Goal: Task Accomplishment & Management: Manage account settings

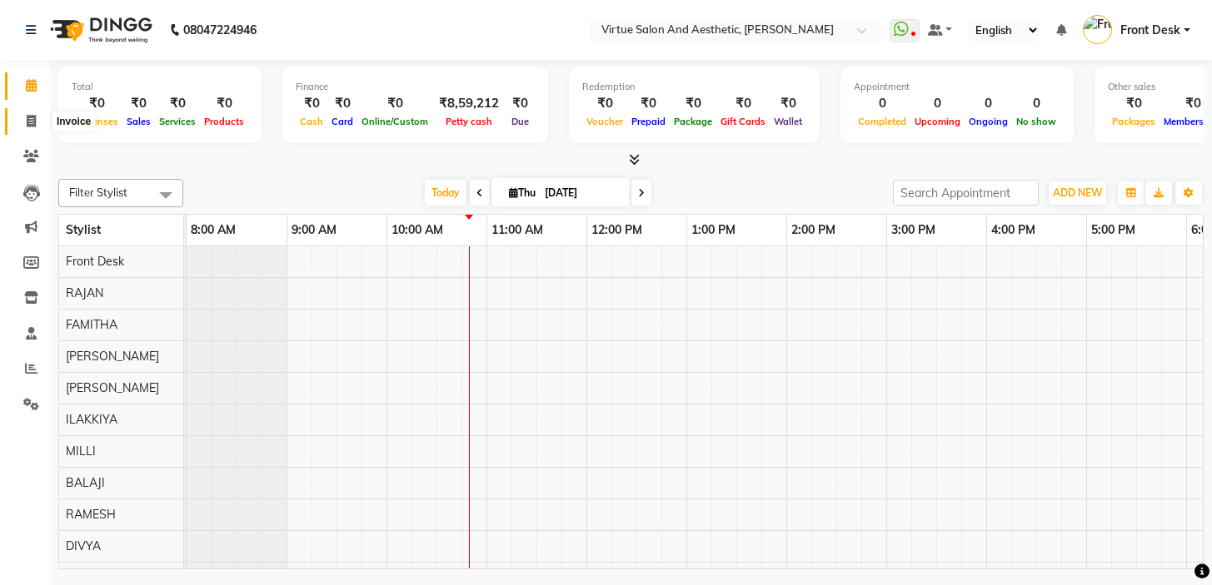
click at [33, 116] on icon at bounding box center [31, 121] width 9 height 12
select select "7053"
select select "service"
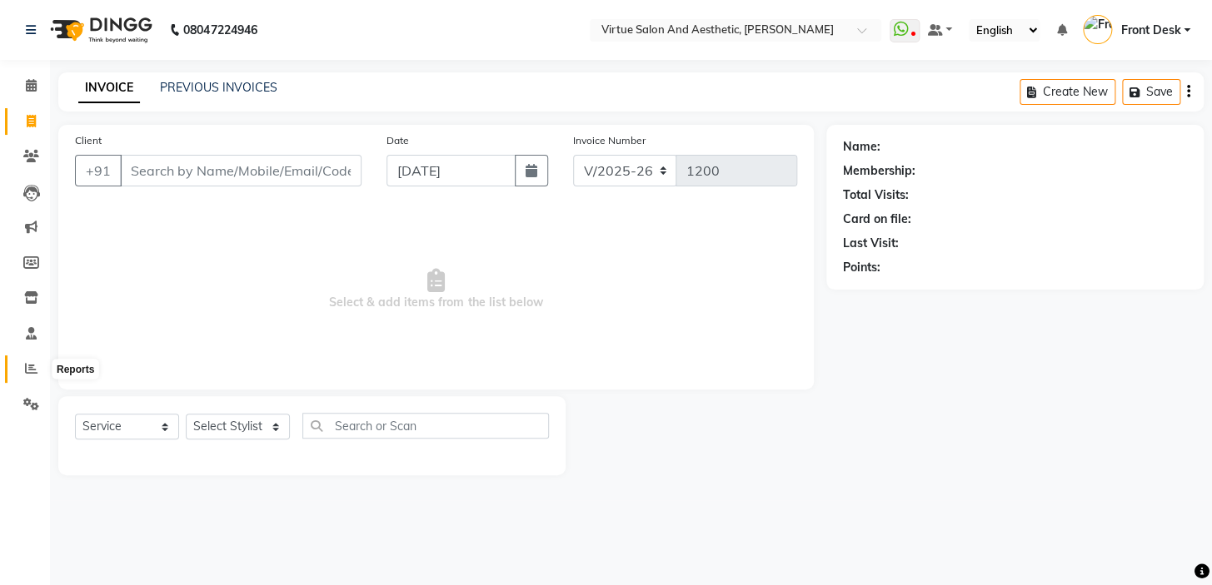
click at [33, 372] on icon at bounding box center [31, 368] width 12 height 12
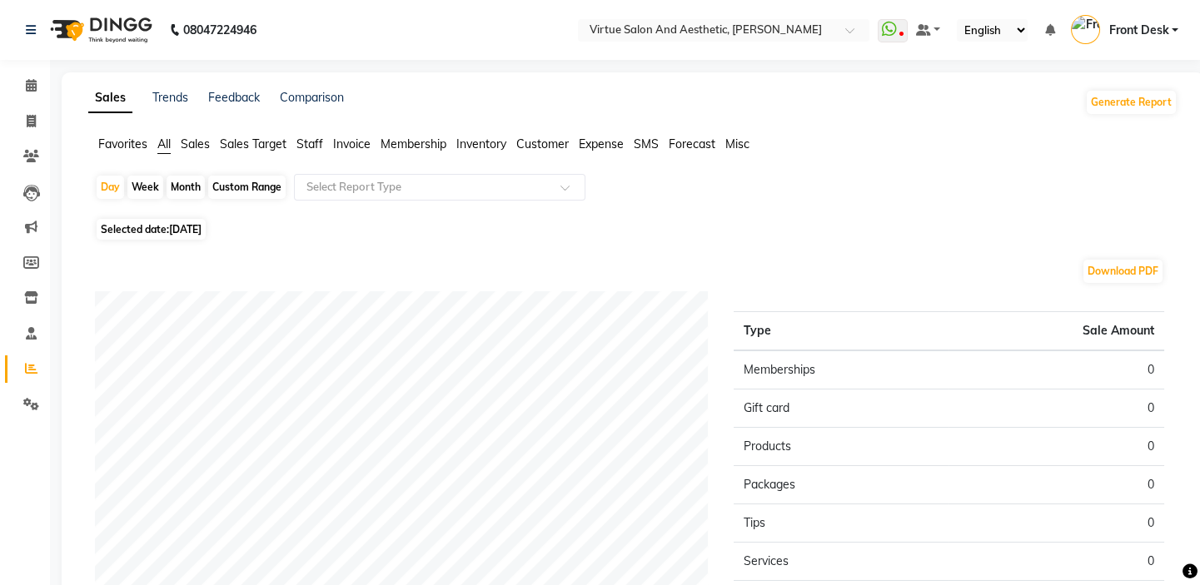
click at [202, 142] on span "Sales" at bounding box center [195, 144] width 29 height 15
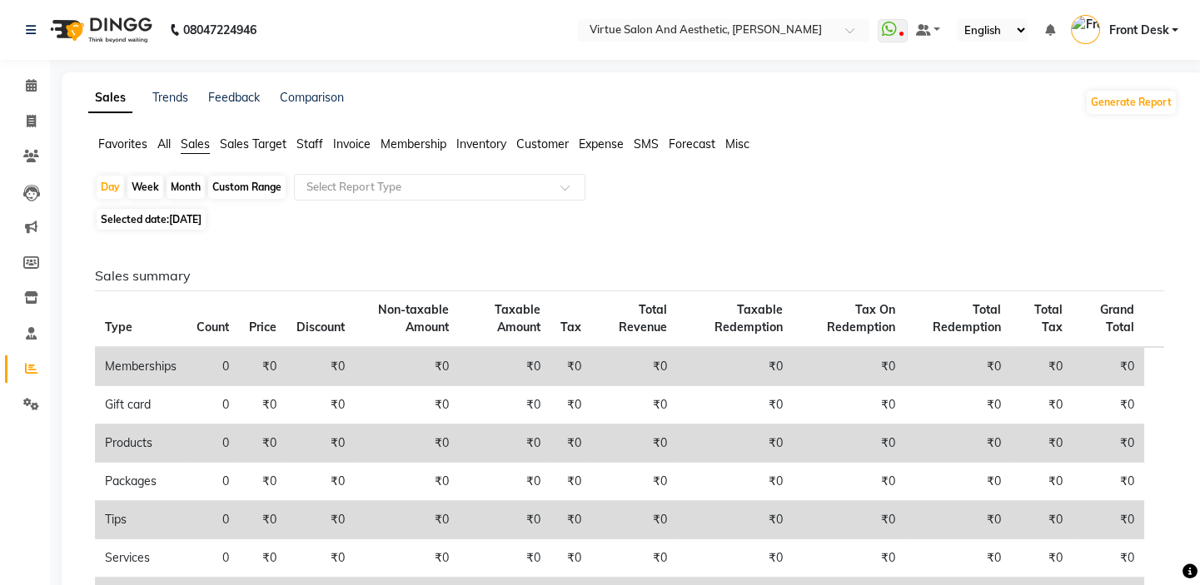
click at [185, 191] on div "Month" at bounding box center [186, 187] width 38 height 23
select select "9"
select select "2025"
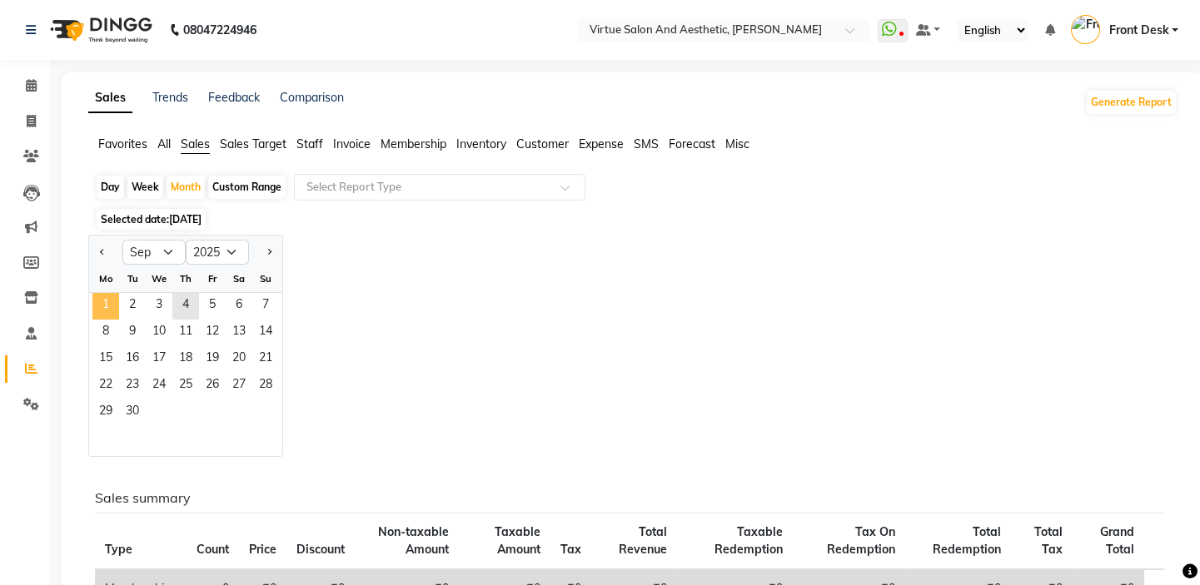
click at [109, 307] on span "1" at bounding box center [105, 306] width 27 height 27
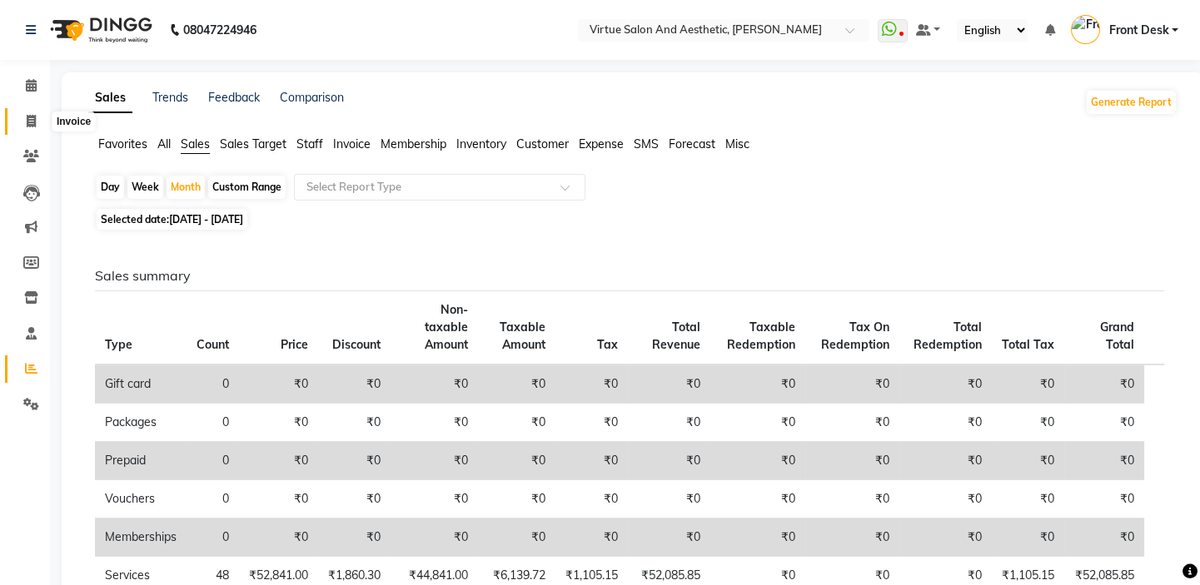
click at [33, 122] on icon at bounding box center [31, 121] width 9 height 12
select select "7053"
select select "service"
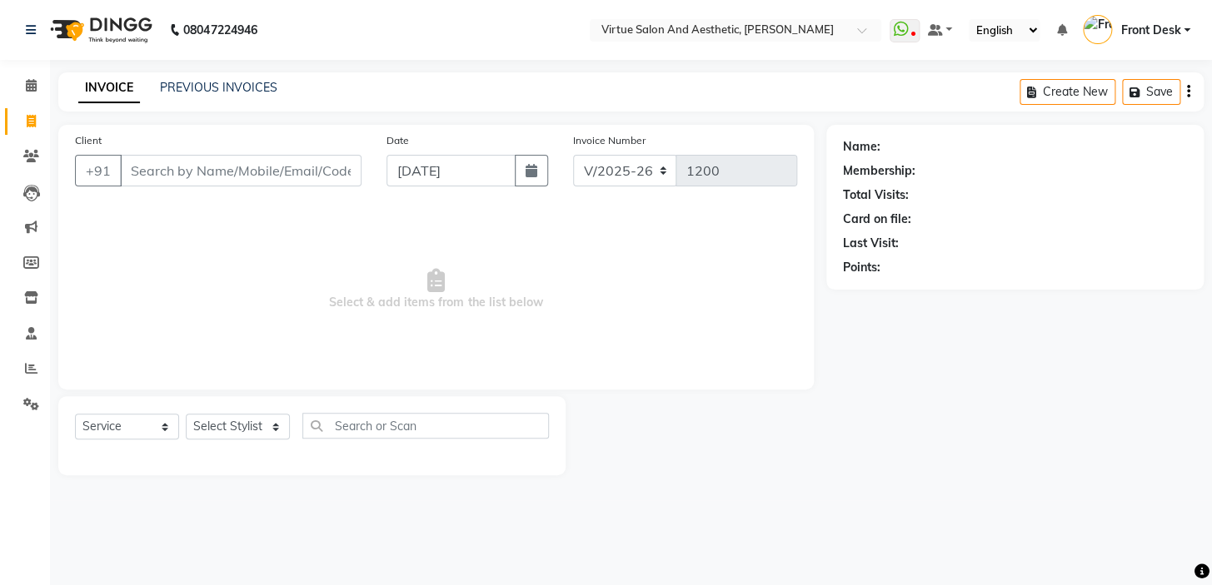
click at [284, 266] on span "Select & add items from the list below" at bounding box center [436, 290] width 722 height 167
drag, startPoint x: 290, startPoint y: 295, endPoint x: 539, endPoint y: 300, distance: 249.0
click at [537, 301] on span "Select & add items from the list below" at bounding box center [436, 290] width 722 height 167
click at [570, 286] on span "Select & add items from the list below" at bounding box center [436, 290] width 722 height 167
drag, startPoint x: 582, startPoint y: 300, endPoint x: 204, endPoint y: 287, distance: 378.3
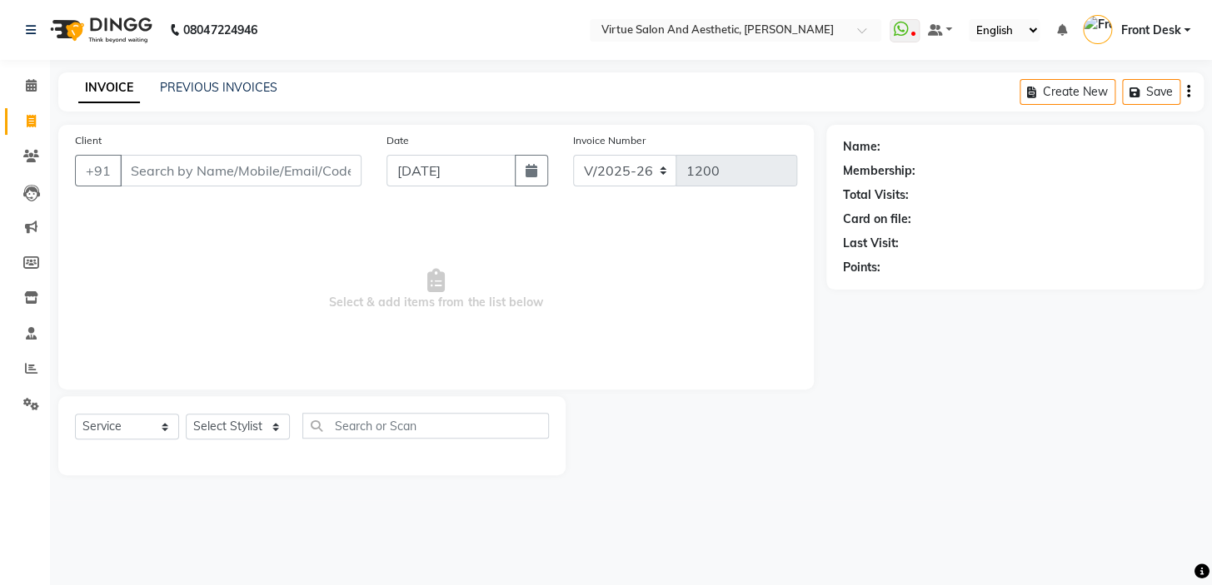
click at [204, 287] on span "Select & add items from the list below" at bounding box center [436, 290] width 722 height 167
click at [266, 265] on span "Select & add items from the list below" at bounding box center [436, 290] width 722 height 167
drag, startPoint x: 276, startPoint y: 285, endPoint x: 275, endPoint y: 312, distance: 27.5
click at [275, 312] on span "Select & add items from the list below" at bounding box center [436, 290] width 722 height 167
click at [292, 281] on span "Select & add items from the list below" at bounding box center [436, 290] width 722 height 167
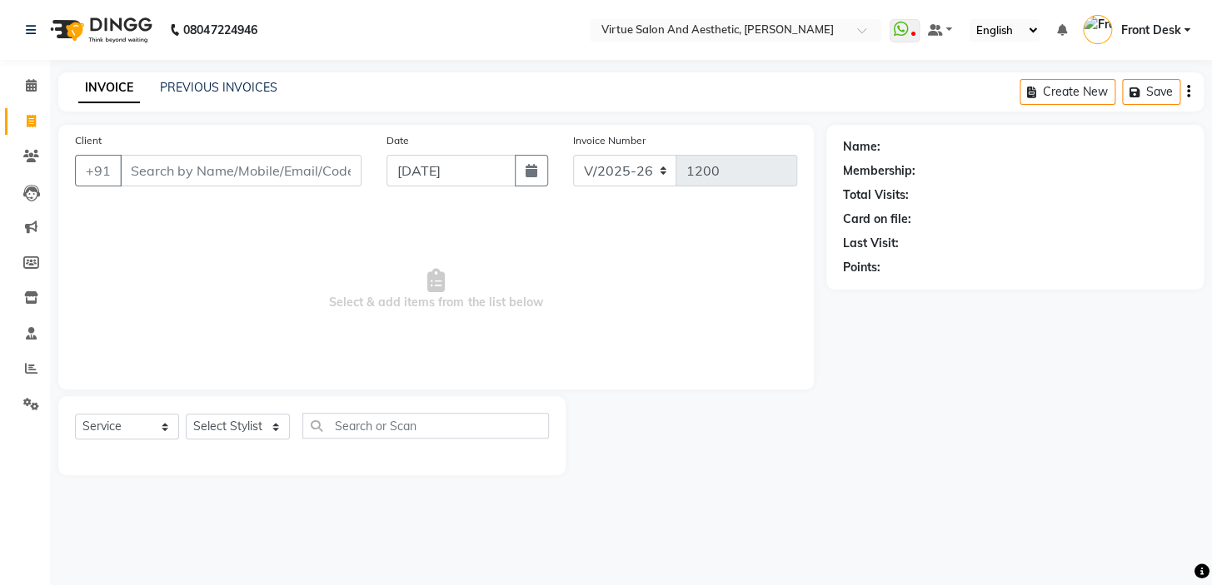
drag, startPoint x: 299, startPoint y: 324, endPoint x: 254, endPoint y: 317, distance: 45.5
click at [241, 323] on span "Select & add items from the list below" at bounding box center [436, 290] width 722 height 167
drag, startPoint x: 370, startPoint y: 261, endPoint x: 423, endPoint y: 34, distance: 233.5
click at [370, 261] on span "Select & add items from the list below" at bounding box center [436, 290] width 722 height 167
click at [308, 167] on input "Client" at bounding box center [240, 171] width 241 height 32
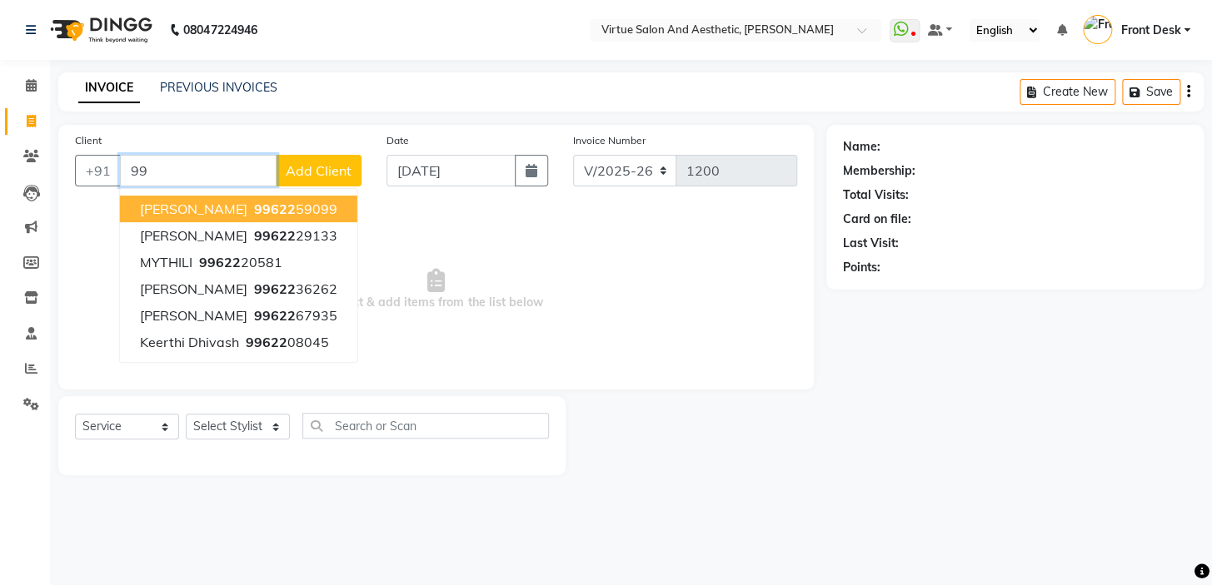
type input "9"
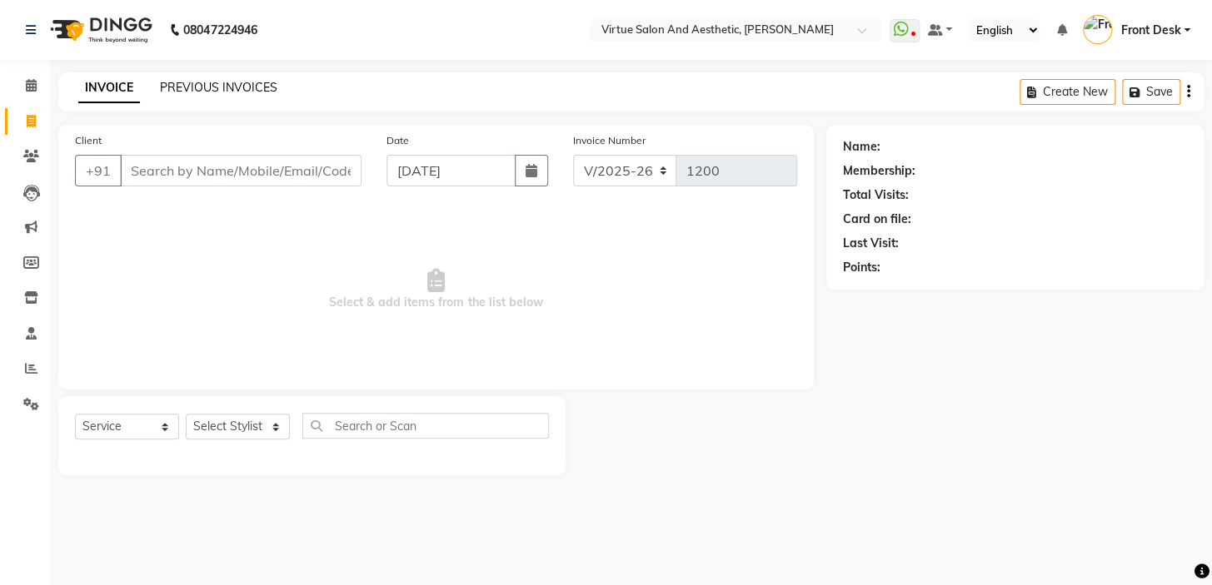
click at [207, 93] on link "PREVIOUS INVOICES" at bounding box center [218, 87] width 117 height 15
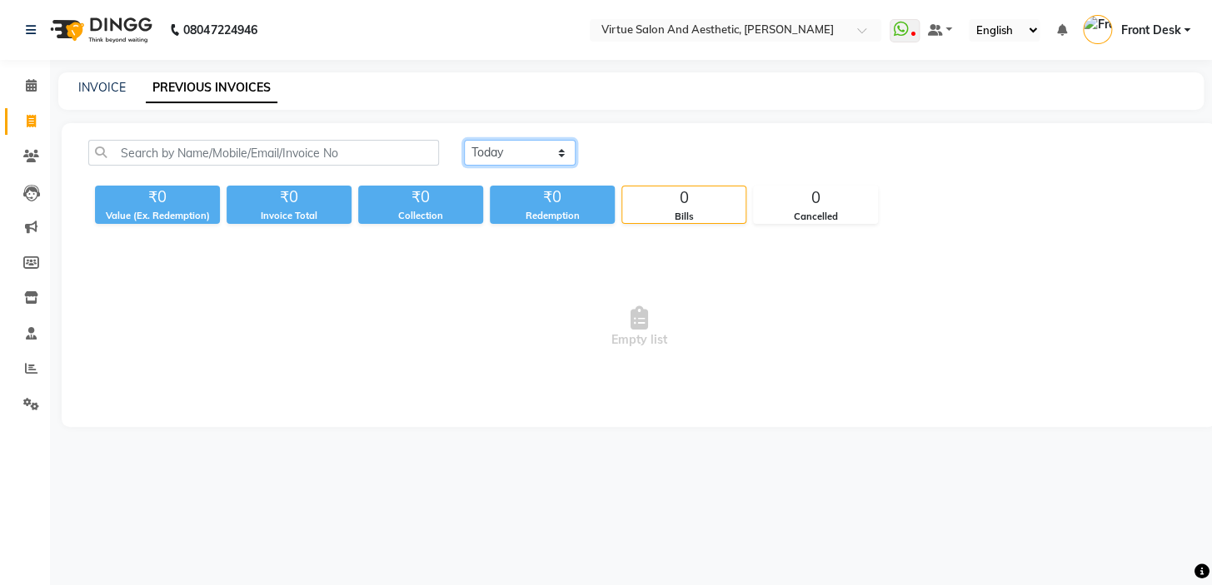
drag, startPoint x: 533, startPoint y: 145, endPoint x: 531, endPoint y: 165, distance: 20.1
click at [533, 145] on select "[DATE] [DATE] Custom Range" at bounding box center [520, 153] width 112 height 26
select select "[DATE]"
click at [464, 140] on select "[DATE] [DATE] Custom Range" at bounding box center [520, 153] width 112 height 26
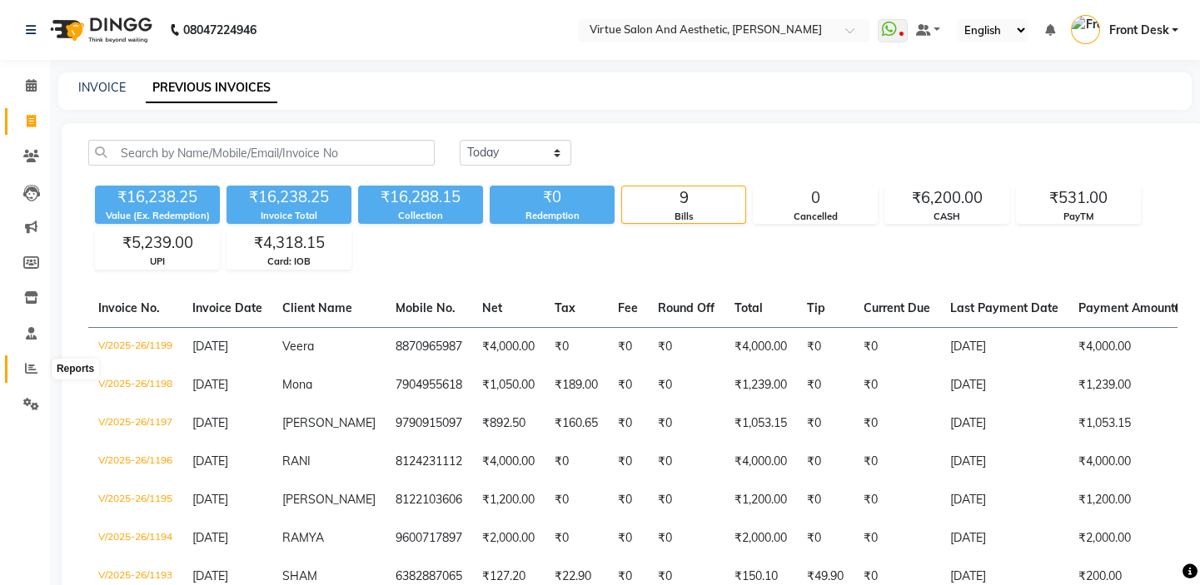
click at [27, 366] on icon at bounding box center [31, 368] width 12 height 12
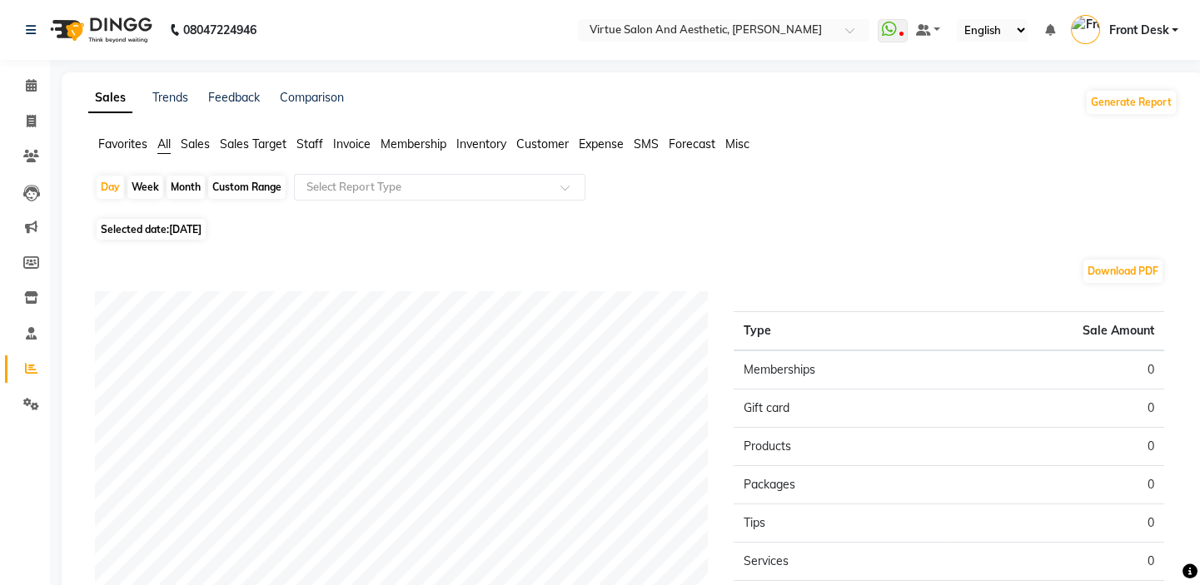
click at [192, 149] on span "Sales" at bounding box center [195, 144] width 29 height 15
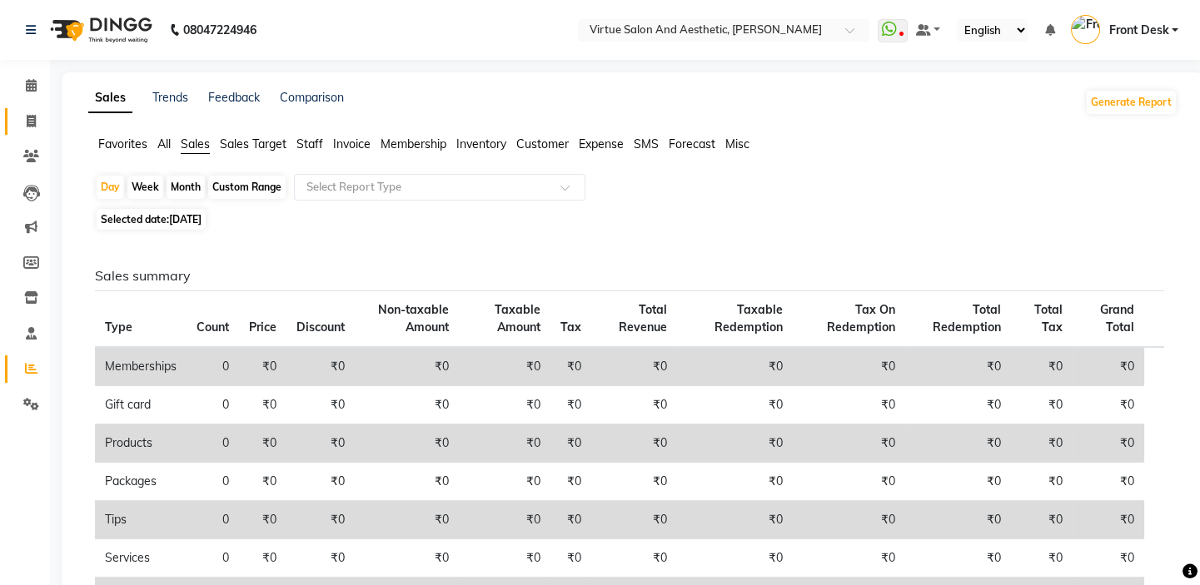
click at [40, 117] on span at bounding box center [31, 121] width 29 height 19
select select "service"
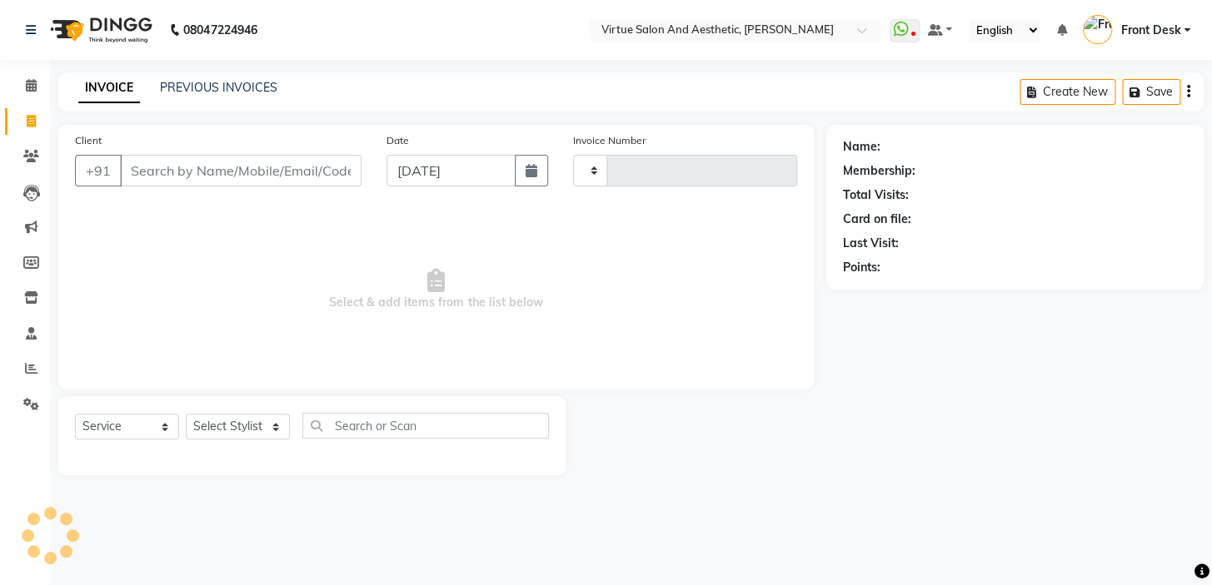
type input "1200"
select select "7053"
drag, startPoint x: 439, startPoint y: 303, endPoint x: 562, endPoint y: 301, distance: 123.3
click at [558, 301] on span "Select & add items from the list below" at bounding box center [436, 290] width 722 height 167
click at [574, 294] on span "Select & add items from the list below" at bounding box center [436, 290] width 722 height 167
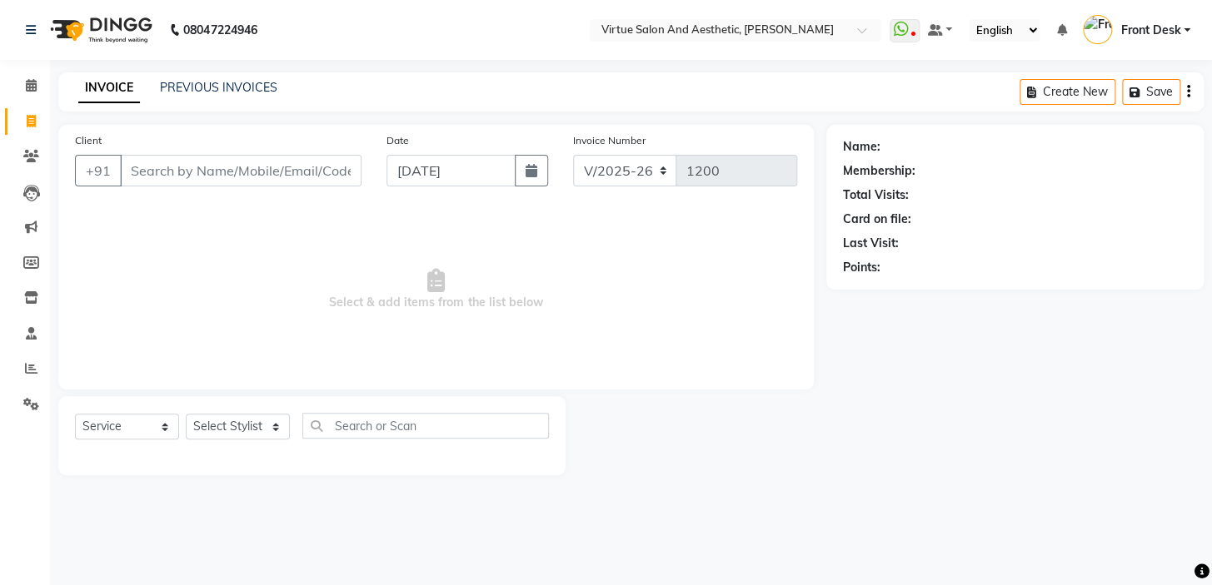
drag, startPoint x: 533, startPoint y: 302, endPoint x: 571, endPoint y: 290, distance: 40.3
click at [562, 293] on span "Select & add items from the list below" at bounding box center [436, 290] width 722 height 167
click at [582, 287] on span "Select & add items from the list below" at bounding box center [436, 290] width 722 height 167
drag, startPoint x: 525, startPoint y: 300, endPoint x: 576, endPoint y: 295, distance: 51.0
click at [570, 296] on span "Select & add items from the list below" at bounding box center [436, 290] width 722 height 167
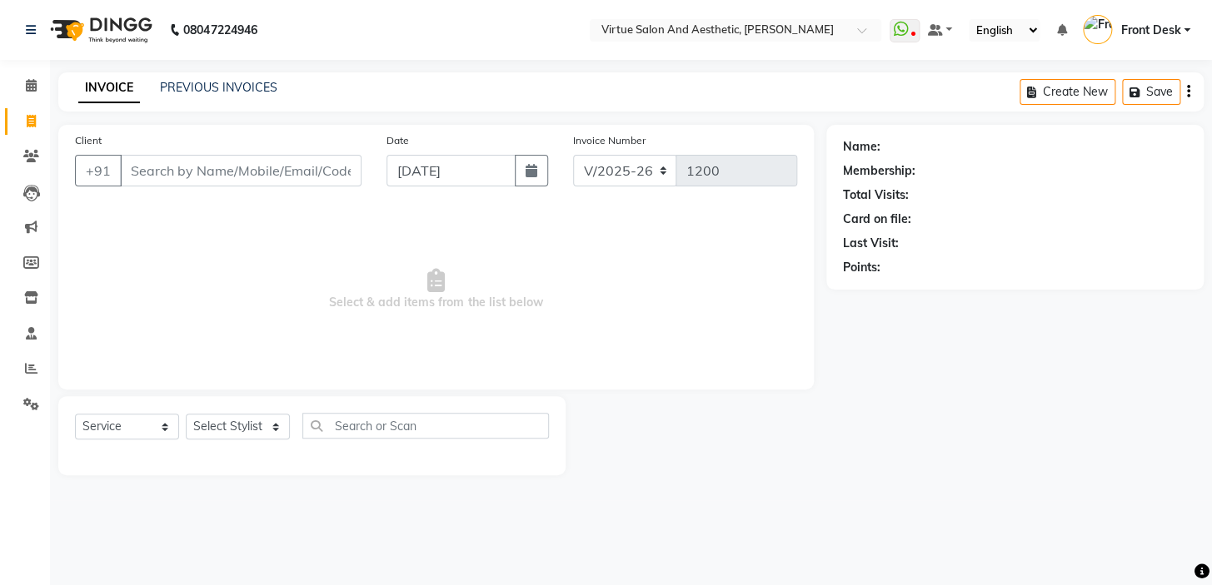
click at [587, 291] on span "Select & add items from the list below" at bounding box center [436, 290] width 722 height 167
drag, startPoint x: 520, startPoint y: 300, endPoint x: 569, endPoint y: 295, distance: 49.4
click at [565, 296] on span "Select & add items from the list below" at bounding box center [436, 290] width 722 height 167
click at [580, 290] on span "Select & add items from the list below" at bounding box center [436, 290] width 722 height 167
drag, startPoint x: 523, startPoint y: 299, endPoint x: 510, endPoint y: 291, distance: 15.3
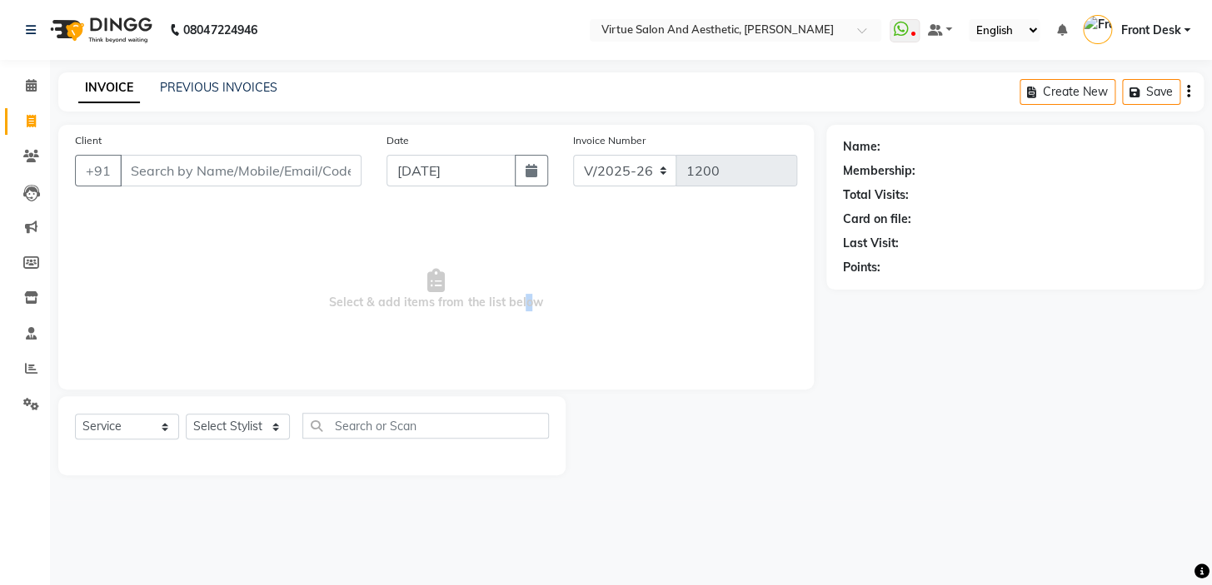
click at [512, 294] on span "Select & add items from the list below" at bounding box center [436, 290] width 722 height 167
click at [534, 241] on span "Select & add items from the list below" at bounding box center [436, 290] width 722 height 167
click at [213, 174] on input "Client" at bounding box center [240, 171] width 241 height 32
type input "8438538264"
click at [297, 167] on span "Add Client" at bounding box center [319, 170] width 66 height 17
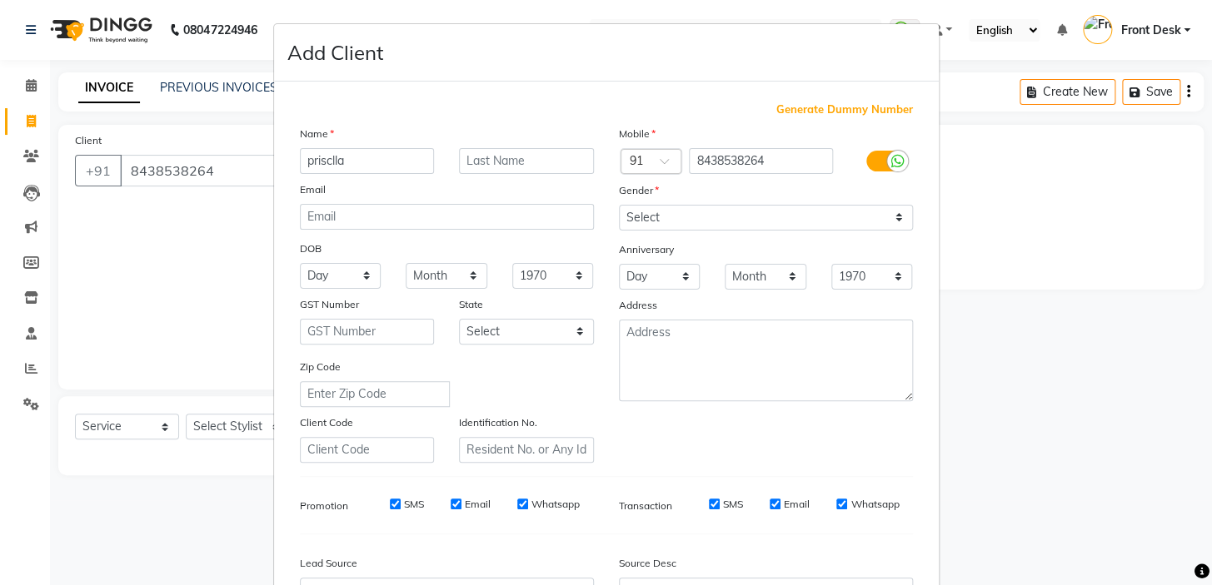
click at [311, 152] on input "prisclla" at bounding box center [367, 161] width 135 height 26
click at [371, 161] on input "Prisclla" at bounding box center [367, 161] width 135 height 26
click at [325, 160] on input "Prisclla" at bounding box center [367, 161] width 135 height 26
type input "[PERSON_NAME]"
click at [706, 215] on select "Select [DEMOGRAPHIC_DATA] [DEMOGRAPHIC_DATA] Other Prefer Not To Say" at bounding box center [766, 218] width 294 height 26
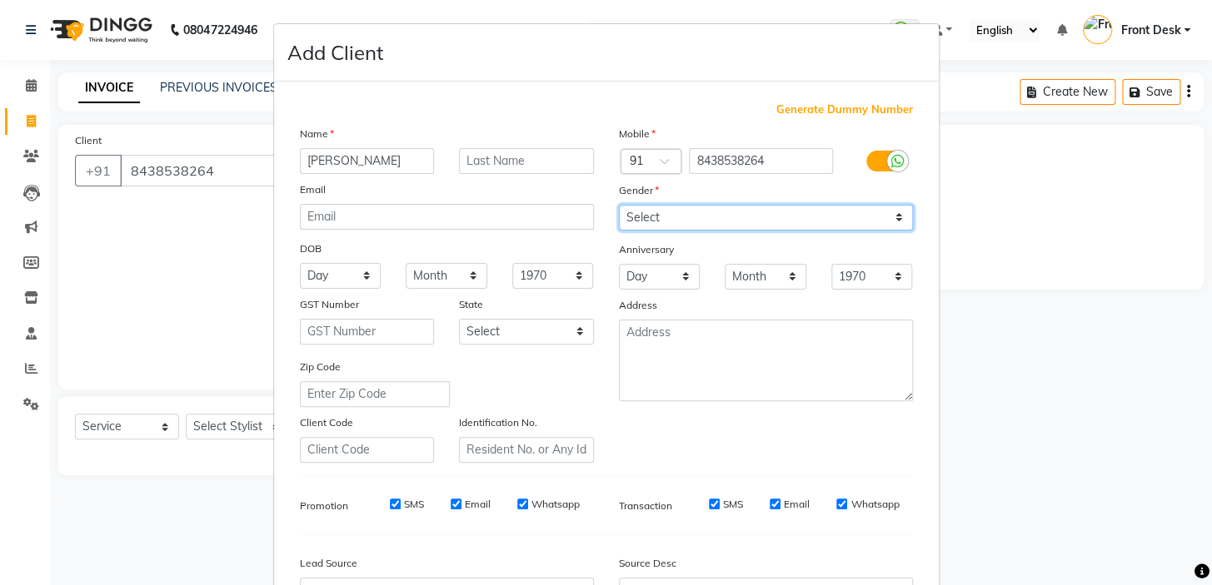
select select "[DEMOGRAPHIC_DATA]"
click at [619, 205] on select "Select [DEMOGRAPHIC_DATA] [DEMOGRAPHIC_DATA] Other Prefer Not To Say" at bounding box center [766, 218] width 294 height 26
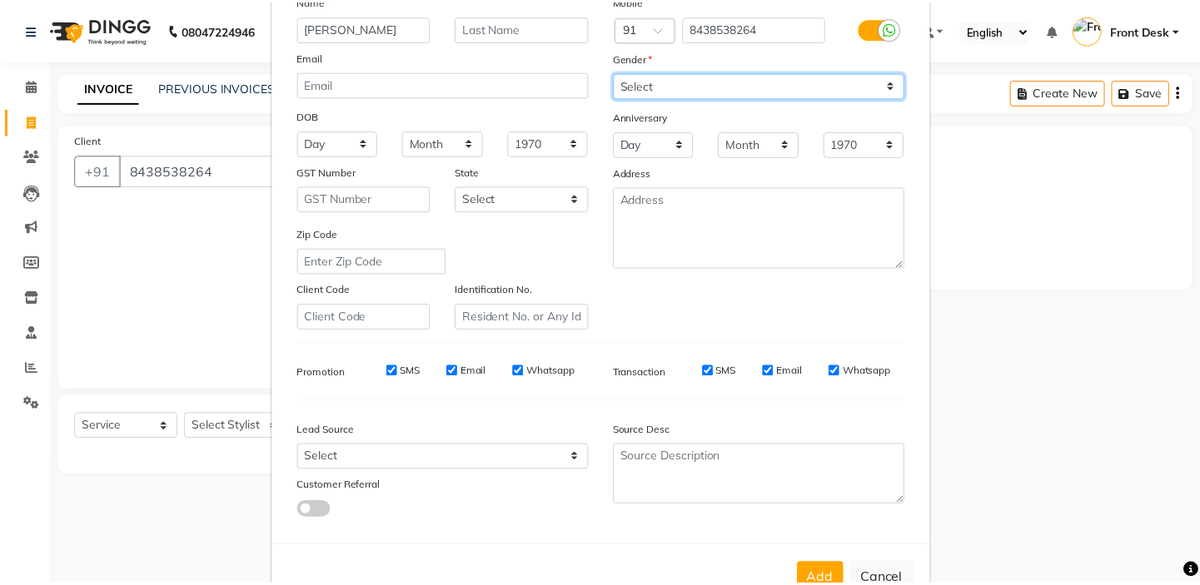
scroll to position [188, 0]
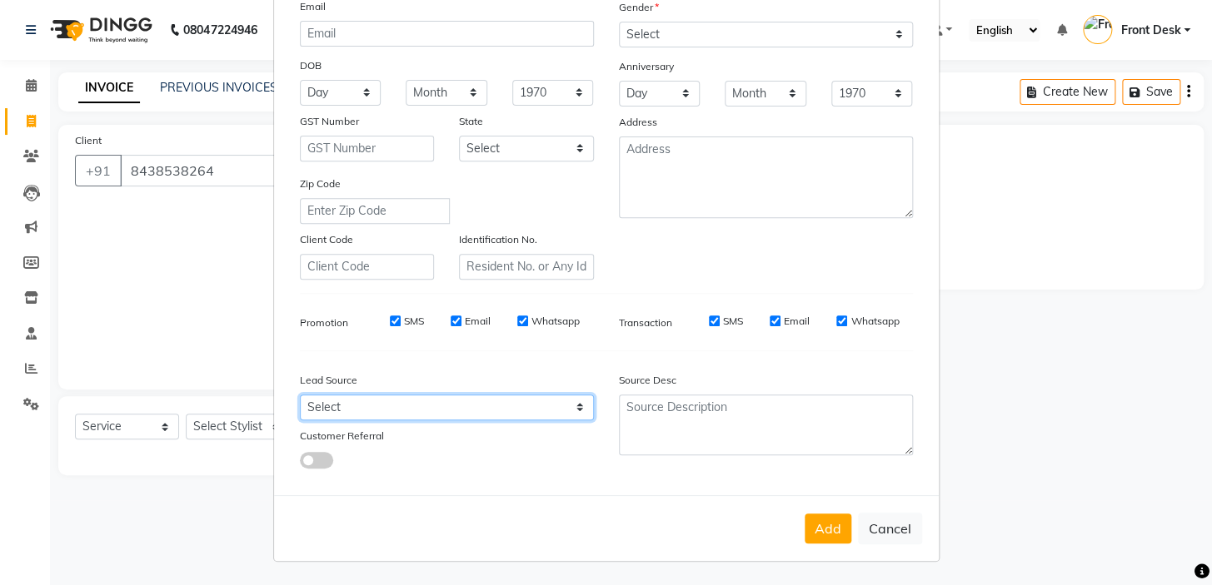
click at [345, 401] on select "Select Walk-in Referral Internet Friend Word of Mouth Advertisement Facebook Ju…" at bounding box center [447, 408] width 294 height 26
select select "48933"
click at [300, 395] on select "Select Walk-in Referral Internet Friend Word of Mouth Advertisement Facebook Ju…" at bounding box center [447, 408] width 294 height 26
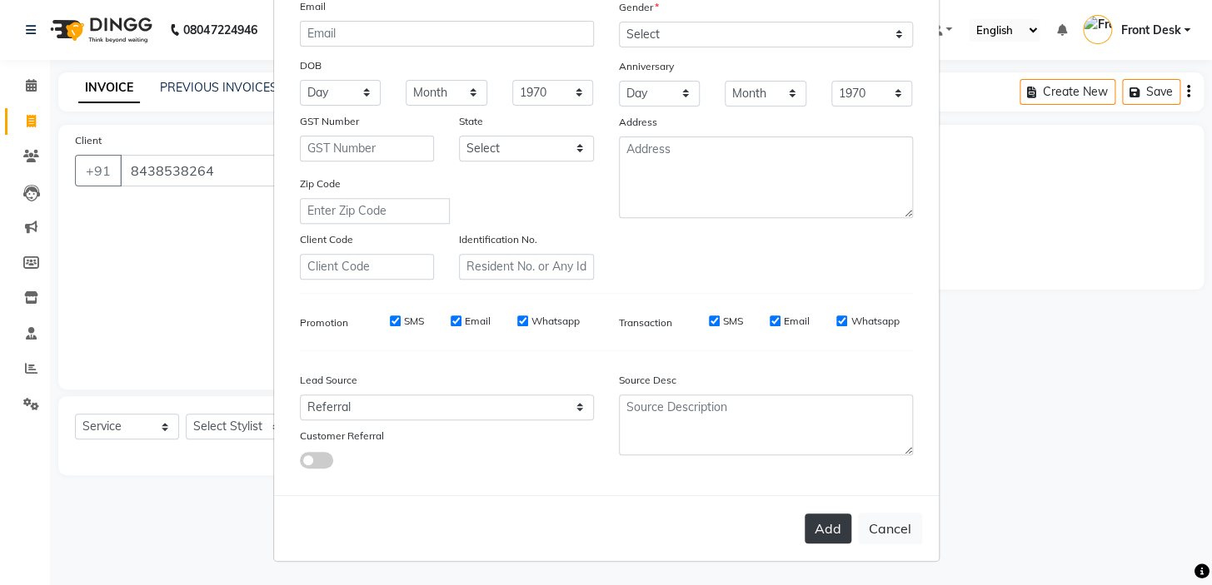
click at [807, 528] on button "Add" at bounding box center [827, 529] width 47 height 30
select select
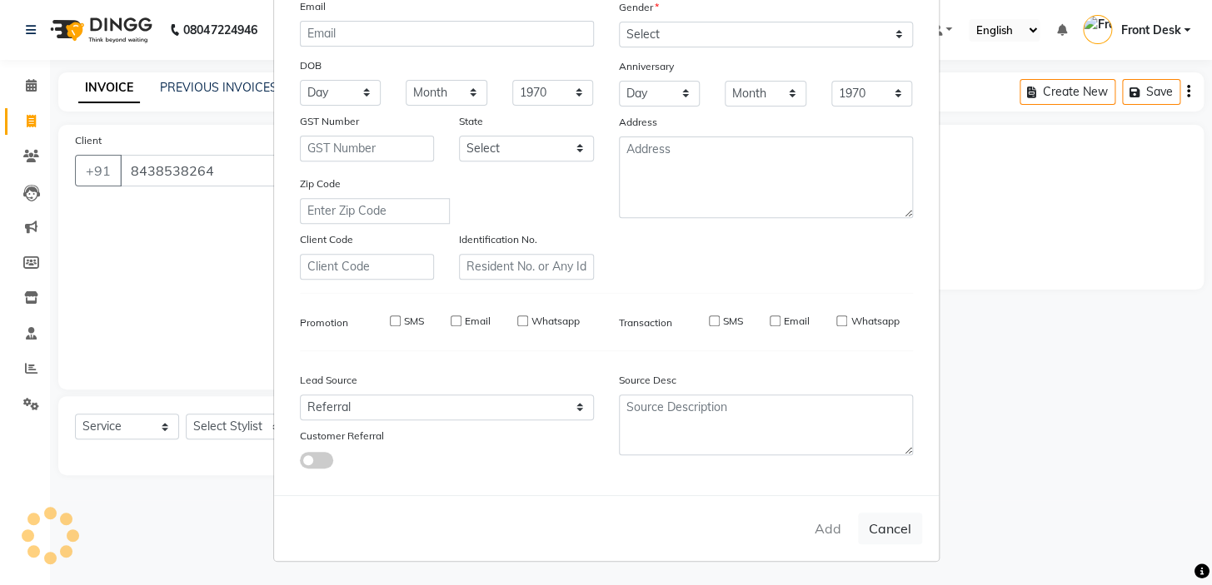
select select
checkbox input "false"
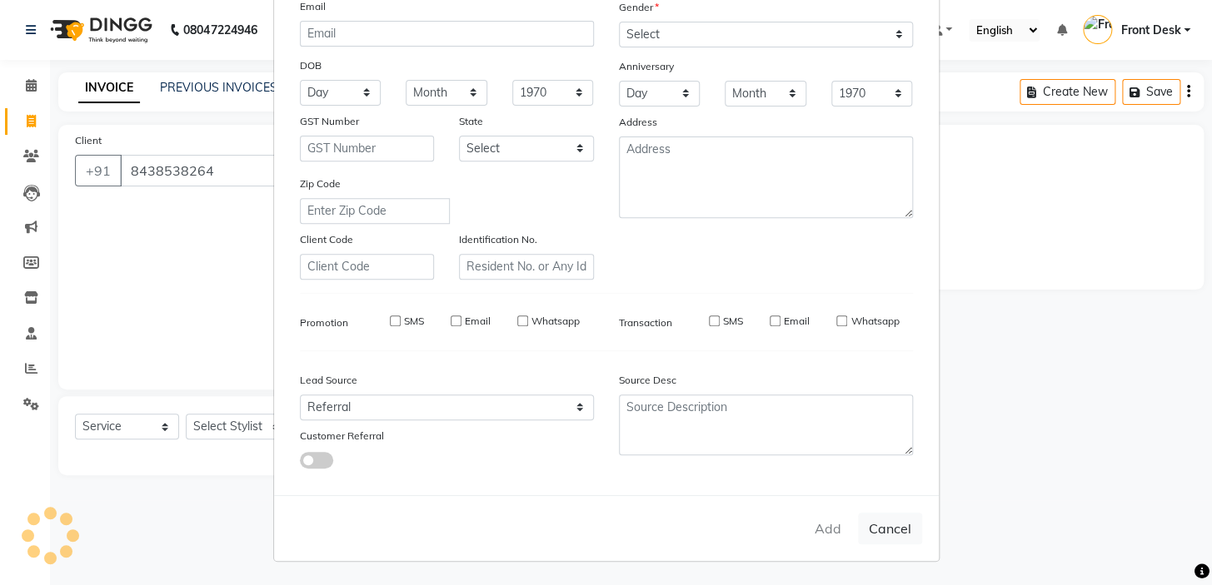
checkbox input "false"
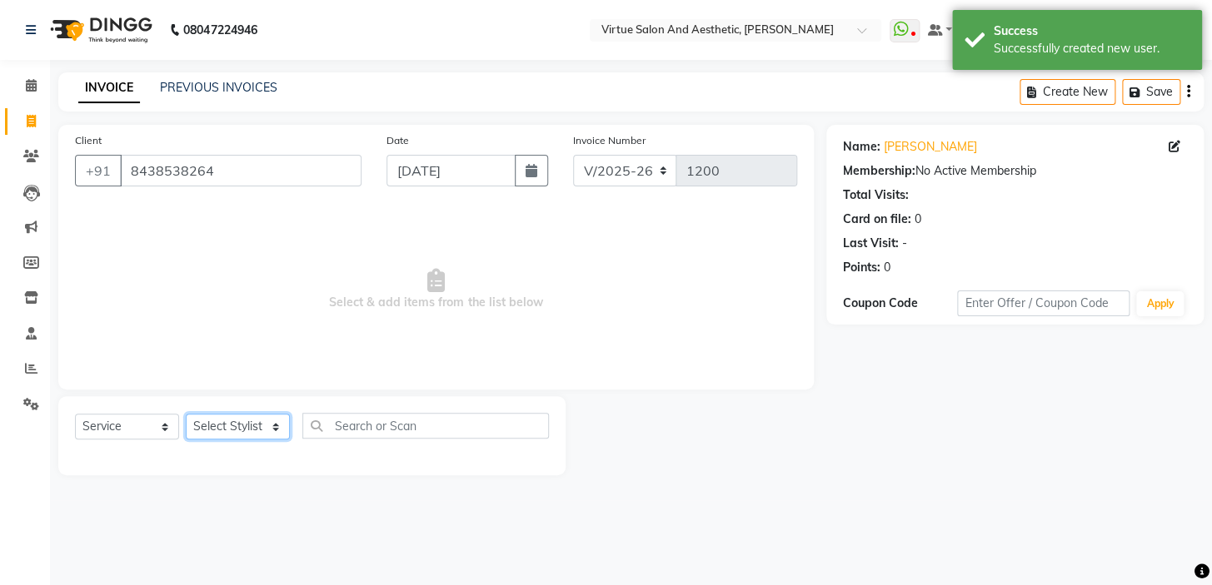
click at [245, 433] on select "Select Stylist BALAJI DIVYA FAMITHA Front Desk [PERSON_NAME] [PERSON_NAME] MILL…" at bounding box center [238, 427] width 104 height 26
select select "85219"
click at [186, 414] on select "Select Stylist BALAJI DIVYA FAMITHA Front Desk [PERSON_NAME] [PERSON_NAME] MILL…" at bounding box center [238, 427] width 104 height 26
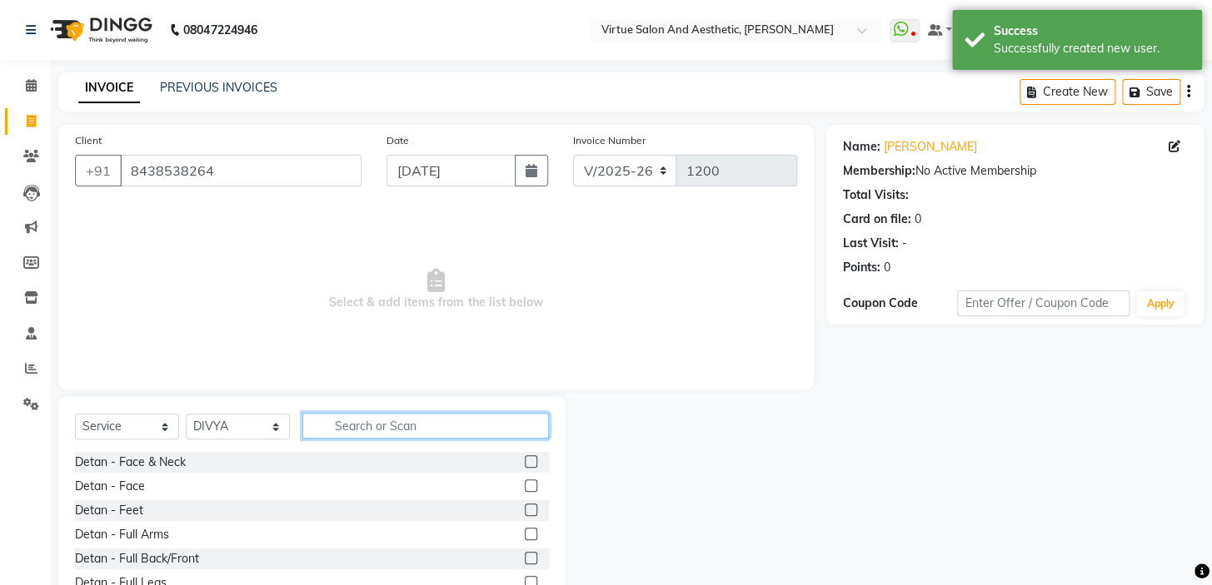
click at [394, 424] on input "text" at bounding box center [425, 426] width 246 height 26
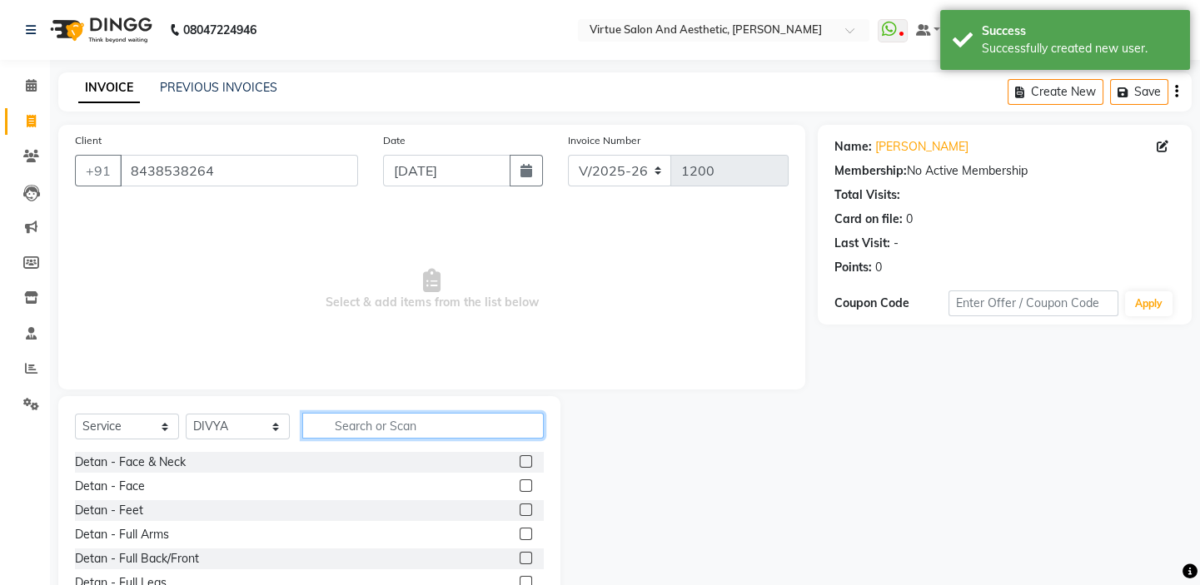
type input "e"
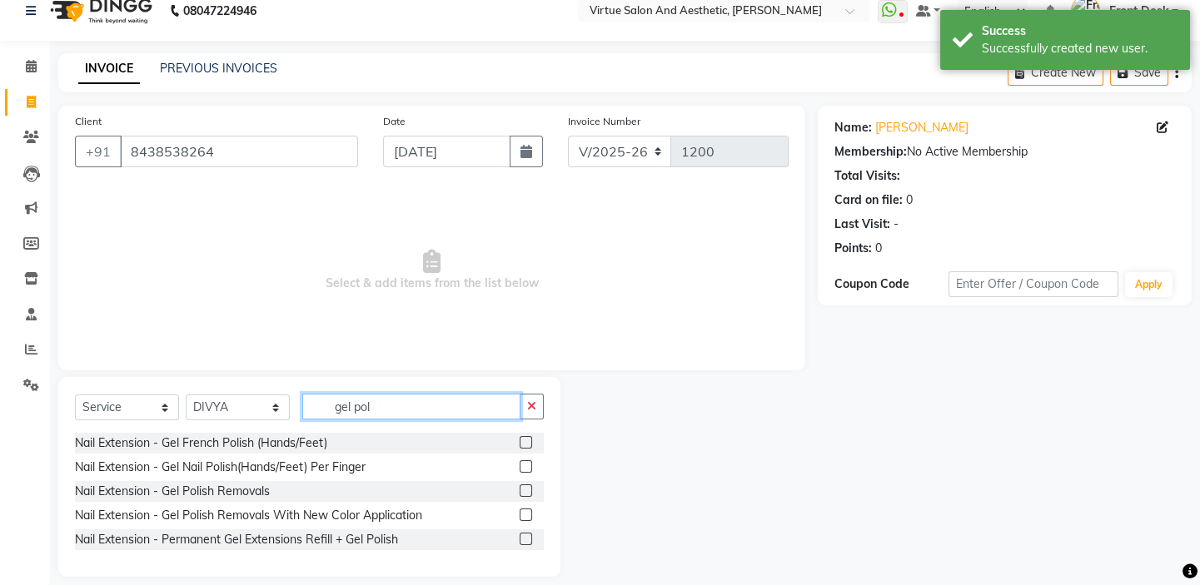
scroll to position [36, 0]
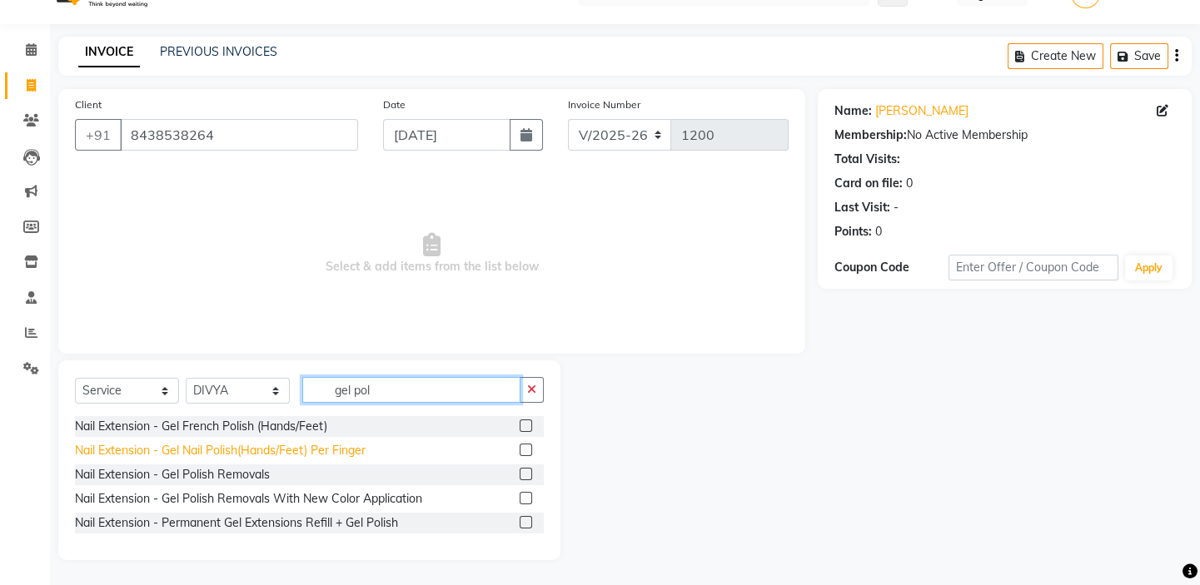
type input "gel pol"
click at [246, 446] on div "Nail Extension - Gel Nail Polish(Hands/Feet) Per Finger" at bounding box center [220, 450] width 291 height 17
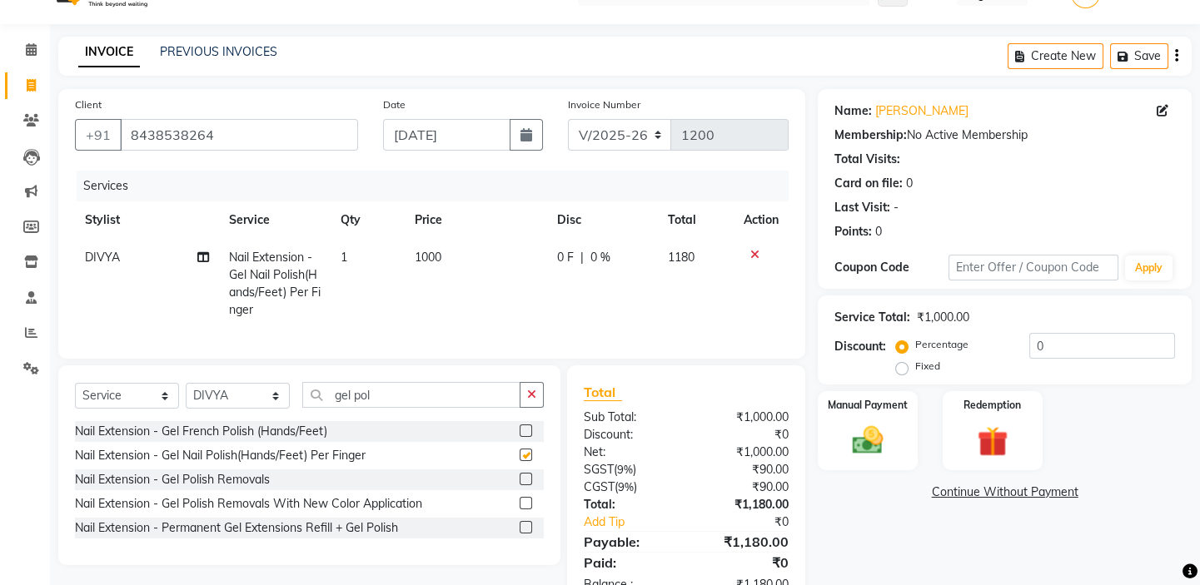
checkbox input "false"
click at [446, 262] on td "1000" at bounding box center [476, 284] width 142 height 90
select select "85219"
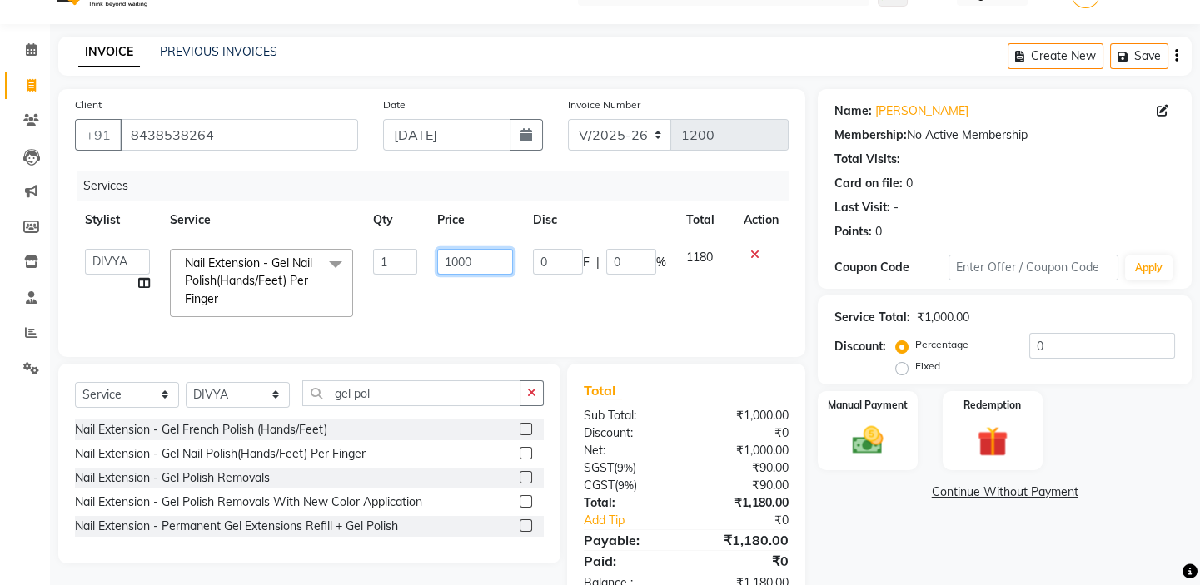
drag, startPoint x: 461, startPoint y: 251, endPoint x: 386, endPoint y: 226, distance: 79.0
click at [411, 233] on table "Stylist Service Qty Price Disc Total Action BALAJI DIVYA FAMITHA Front Desk [PE…" at bounding box center [432, 265] width 714 height 126
type input "1200"
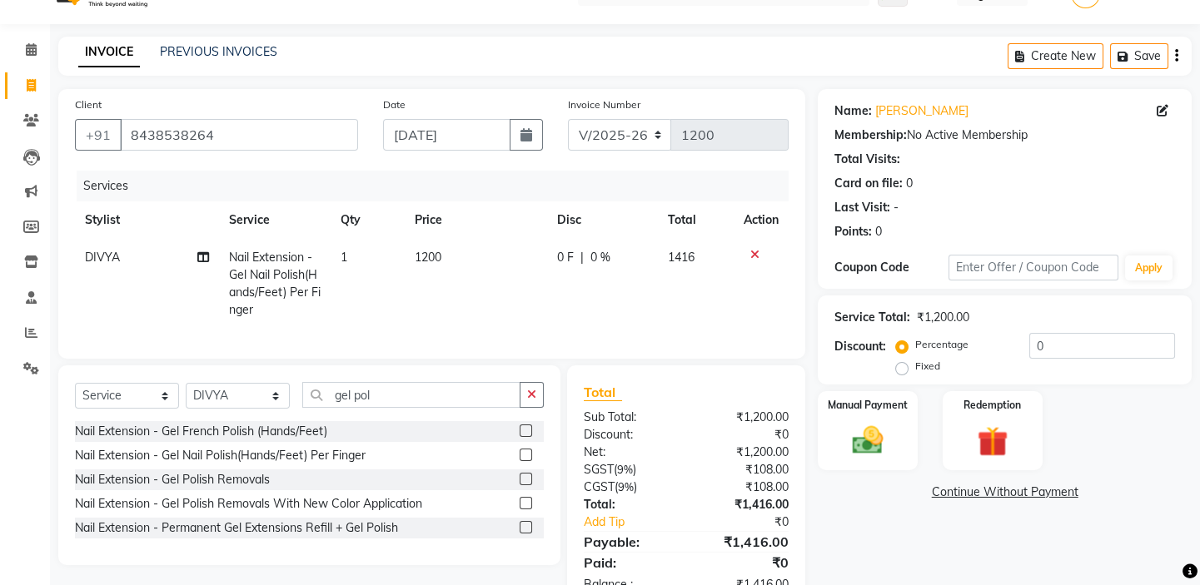
click at [407, 181] on div "Services" at bounding box center [439, 186] width 724 height 31
click at [1176, 57] on icon "button" at bounding box center [1176, 56] width 3 height 1
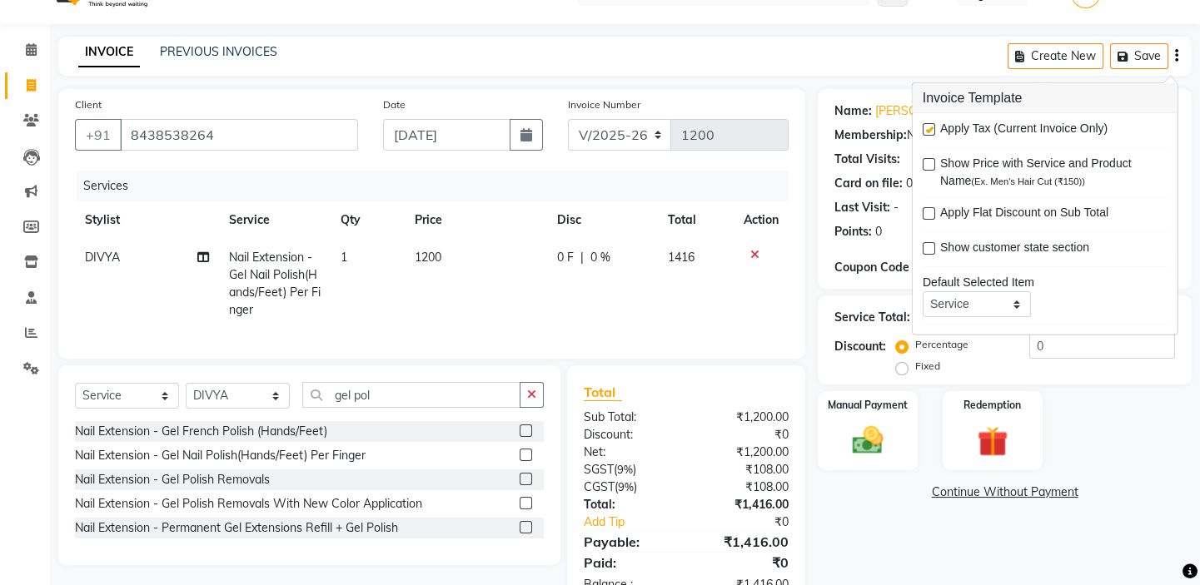
click at [931, 128] on label at bounding box center [929, 129] width 12 height 12
click at [931, 128] on input "checkbox" at bounding box center [928, 130] width 11 height 11
checkbox input "false"
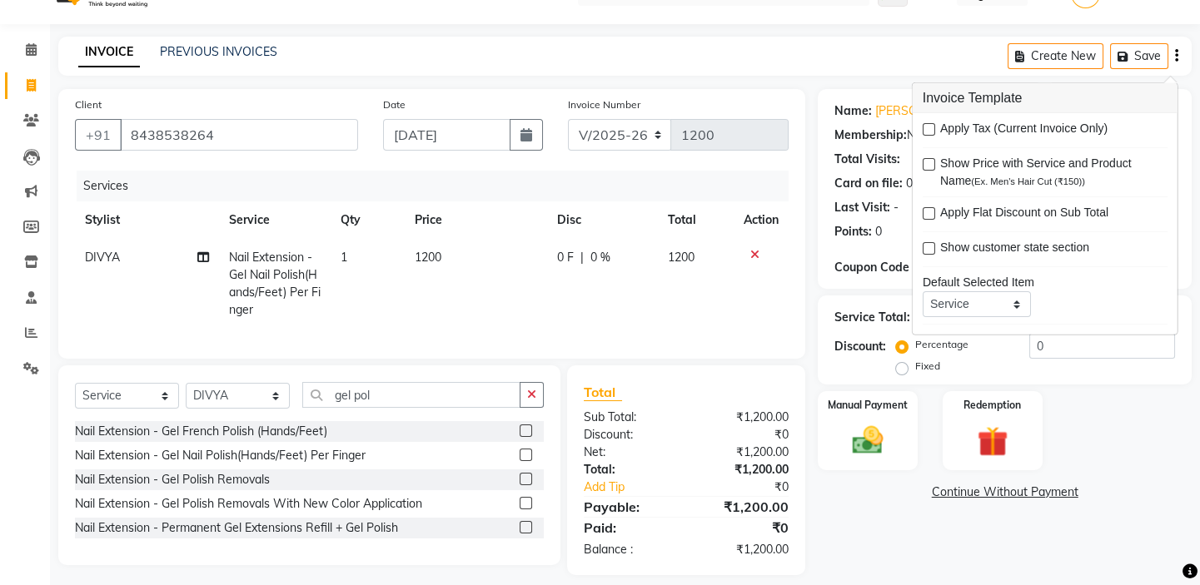
click at [830, 52] on div "INVOICE PREVIOUS INVOICES Create New Save" at bounding box center [624, 56] width 1133 height 39
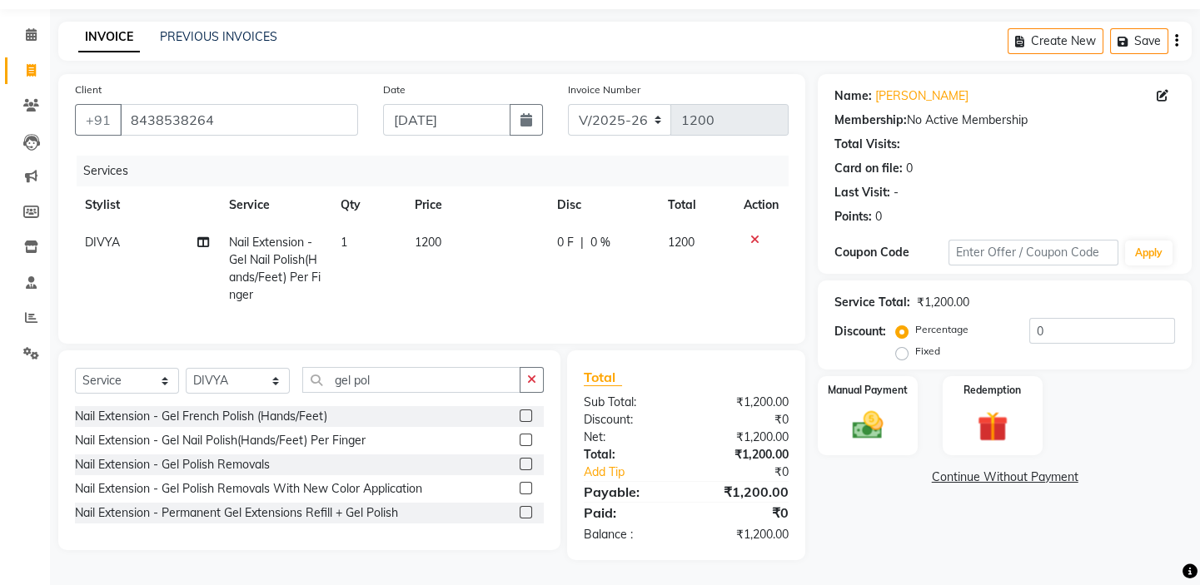
scroll to position [62, 0]
click at [249, 385] on select "Select Stylist BALAJI DIVYA FAMITHA Front Desk [PERSON_NAME] [PERSON_NAME] MILL…" at bounding box center [238, 381] width 104 height 26
select select "89159"
click at [186, 368] on select "Select Stylist BALAJI DIVYA FAMITHA Front Desk [PERSON_NAME] [PERSON_NAME] MILL…" at bounding box center [238, 381] width 104 height 26
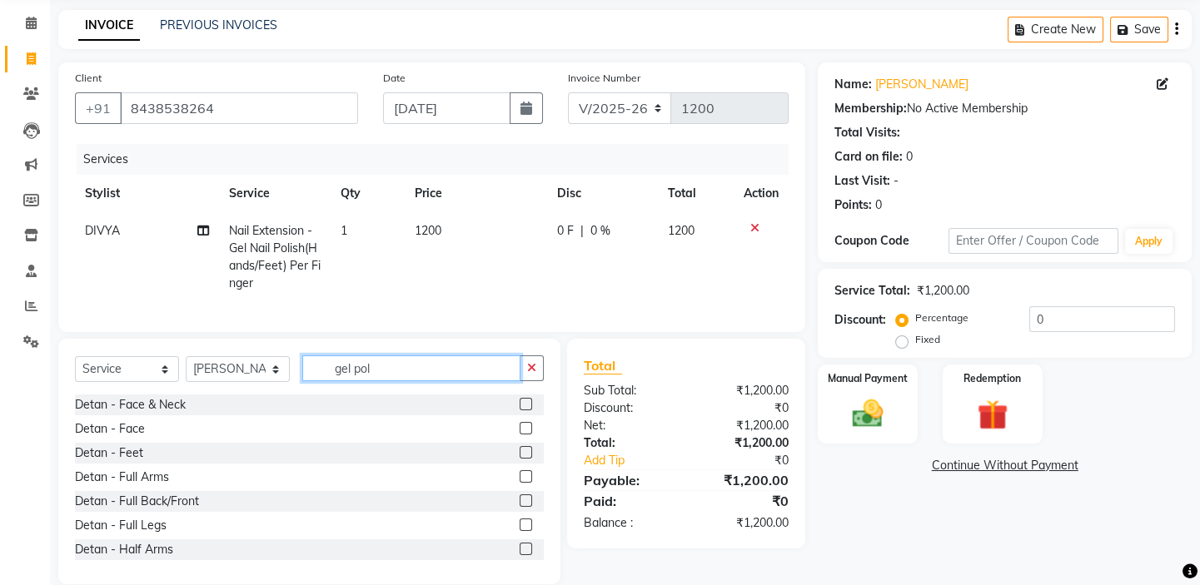
click at [388, 375] on input "gel pol" at bounding box center [411, 369] width 218 height 26
click at [388, 374] on input "gel pol" at bounding box center [411, 369] width 218 height 26
click at [388, 374] on input "gel s" at bounding box center [411, 369] width 218 height 26
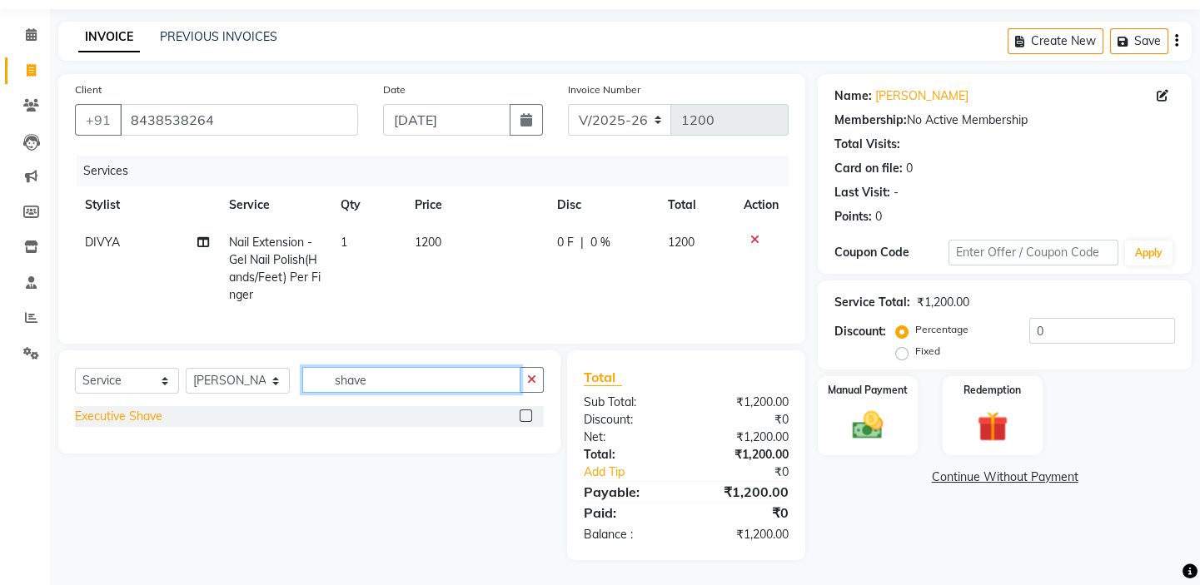
type input "shave"
click at [158, 411] on div "Executive Shave" at bounding box center [118, 416] width 87 height 17
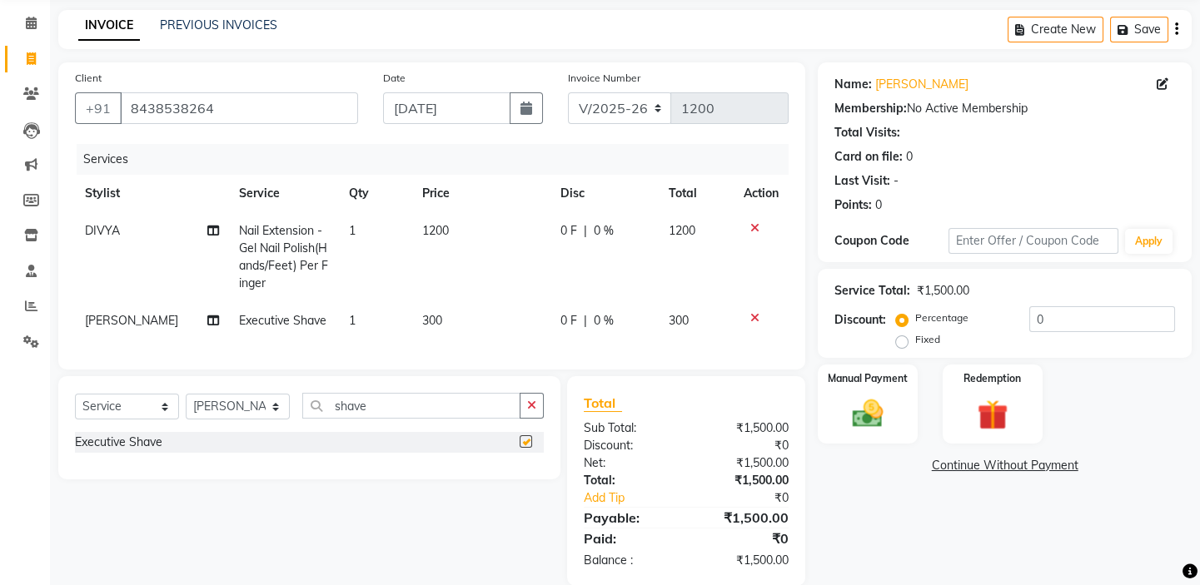
checkbox input "false"
click at [475, 306] on td "300" at bounding box center [481, 320] width 139 height 37
select select "89159"
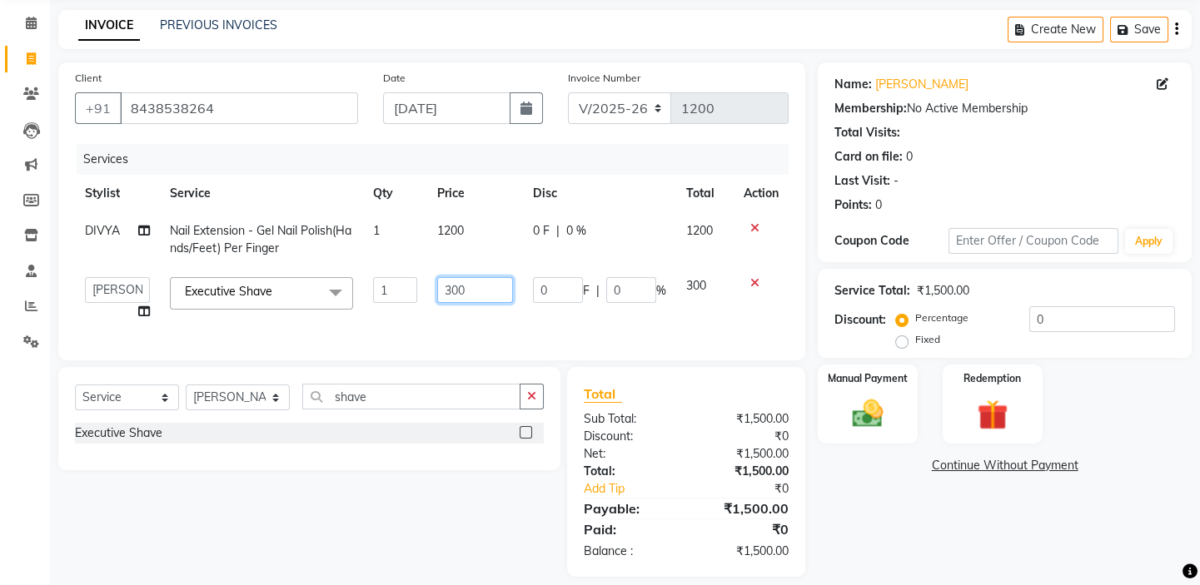
drag, startPoint x: 487, startPoint y: 295, endPoint x: 386, endPoint y: 273, distance: 103.9
click at [420, 283] on tr "BALAJI DIVYA FAMITHA Front Desk [PERSON_NAME] [PERSON_NAME] MILLI [PERSON_NAME]…" at bounding box center [432, 298] width 714 height 63
type input "200"
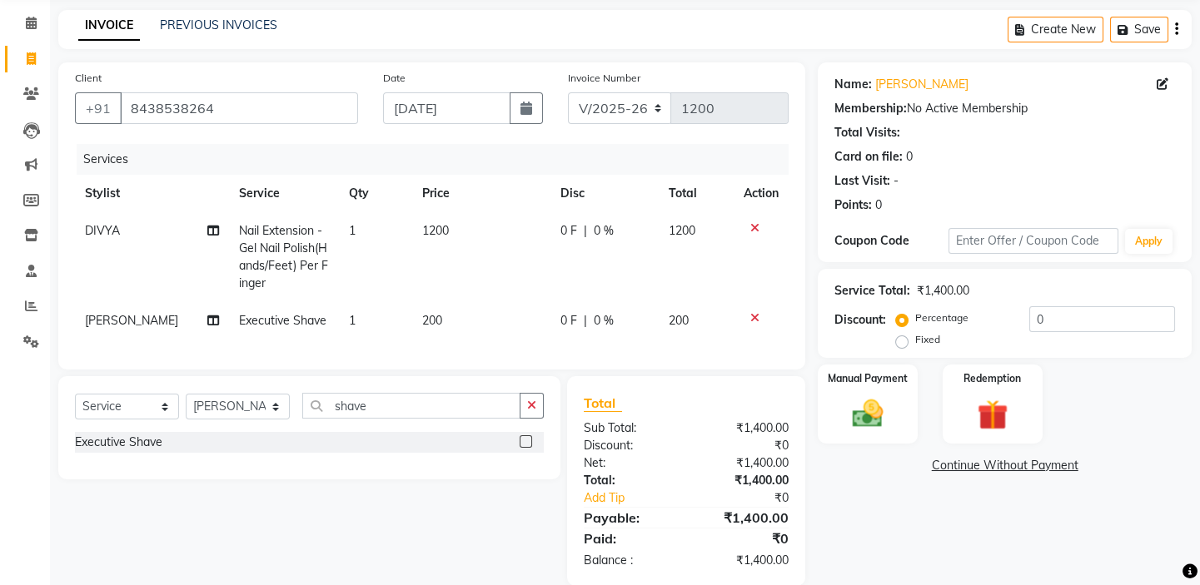
click at [446, 142] on div "Client [PHONE_NUMBER] Date [DATE] Invoice Number V/2025 V/[PHONE_NUMBER] Servic…" at bounding box center [431, 215] width 747 height 307
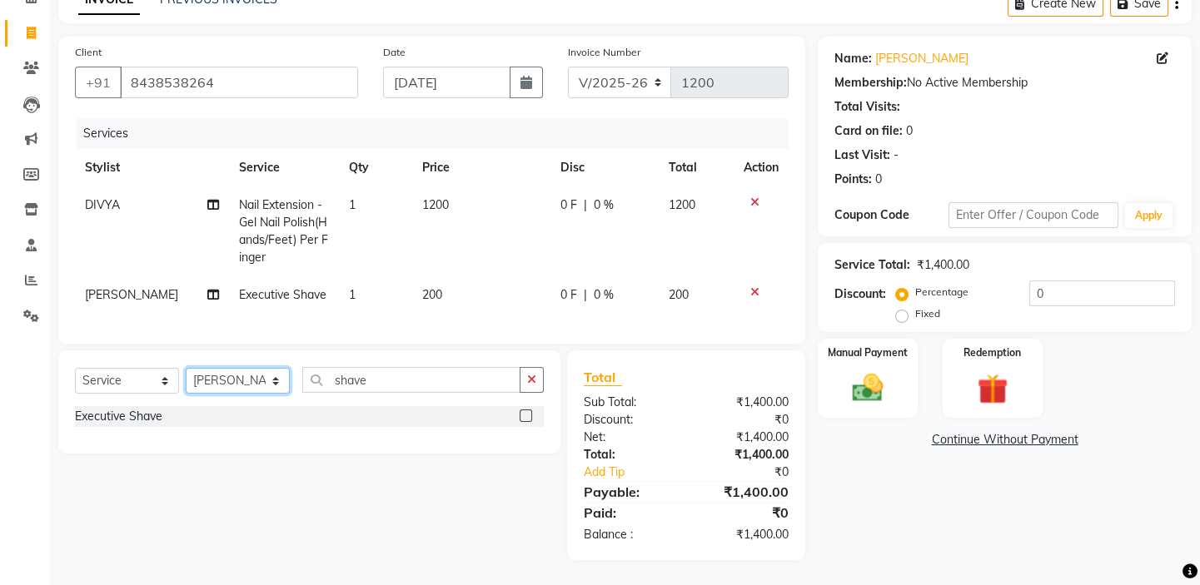
drag, startPoint x: 250, startPoint y: 382, endPoint x: 241, endPoint y: 374, distance: 11.8
click at [249, 382] on select "Select Stylist BALAJI DIVYA FAMITHA Front Desk [PERSON_NAME] [PERSON_NAME] MILL…" at bounding box center [238, 381] width 104 height 26
select select "85219"
click at [186, 368] on select "Select Stylist BALAJI DIVYA FAMITHA Front Desk [PERSON_NAME] [PERSON_NAME] MILL…" at bounding box center [238, 381] width 104 height 26
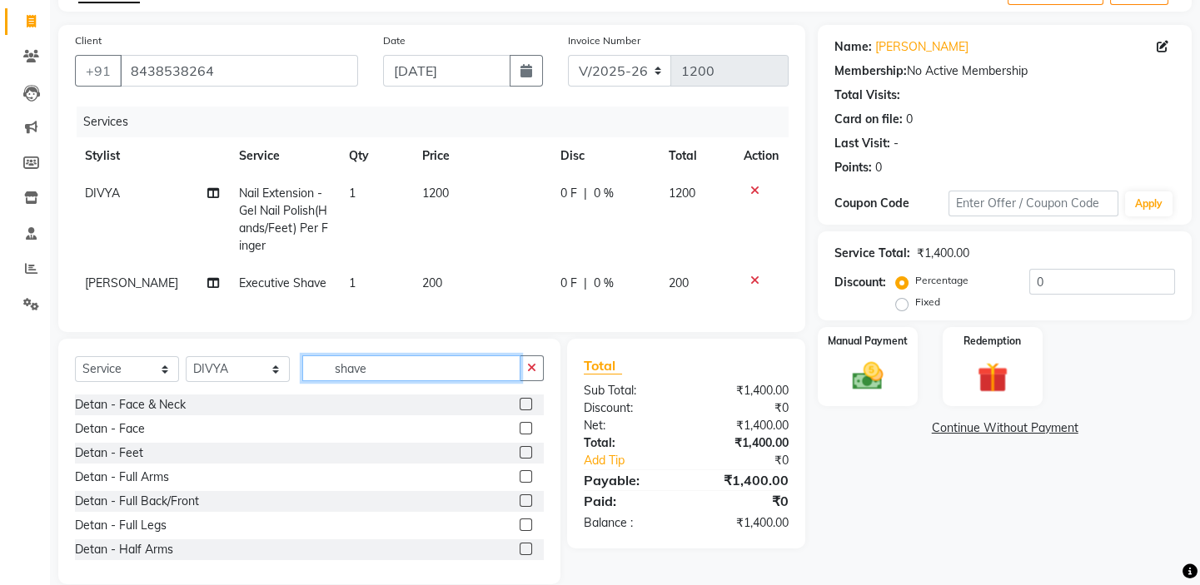
drag, startPoint x: 370, startPoint y: 384, endPoint x: 308, endPoint y: 350, distance: 70.4
click at [316, 353] on div "Select Service Product Membership Package Voucher Prepaid Gift Card Select Styl…" at bounding box center [309, 462] width 502 height 246
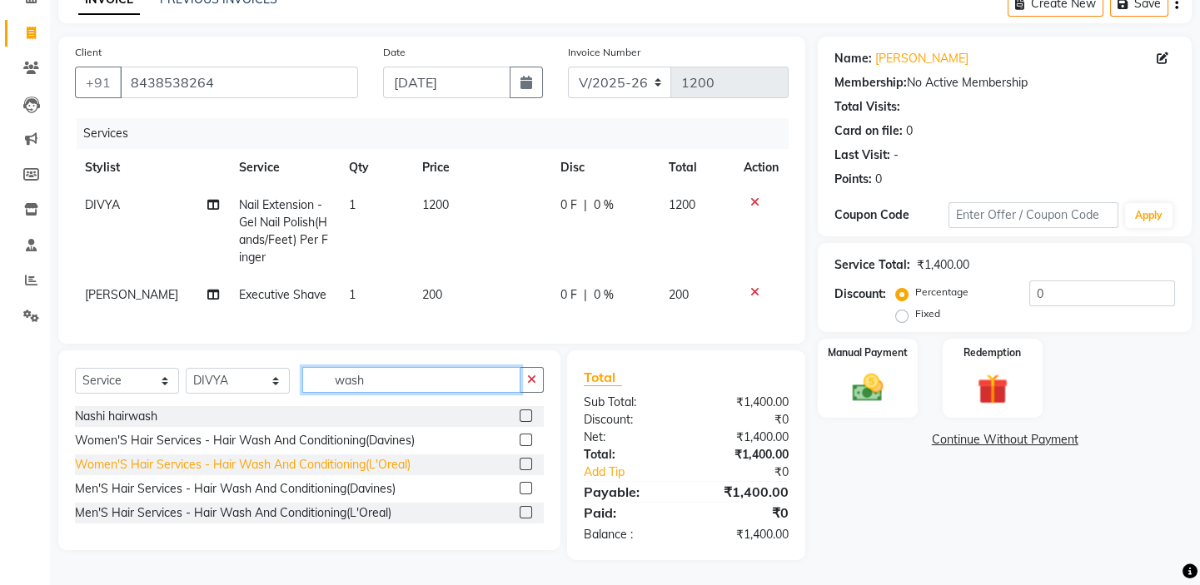
type input "wash"
click at [336, 457] on div "Women'S Hair Services - Hair Wash And Conditioning(L'Oreal)" at bounding box center [243, 464] width 336 height 17
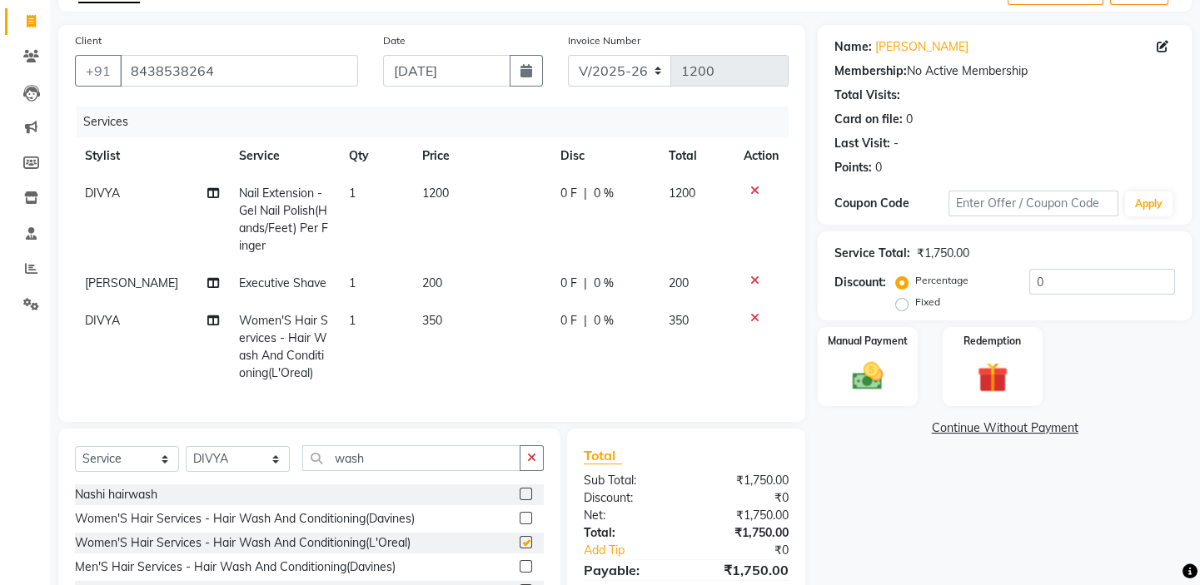
checkbox input "false"
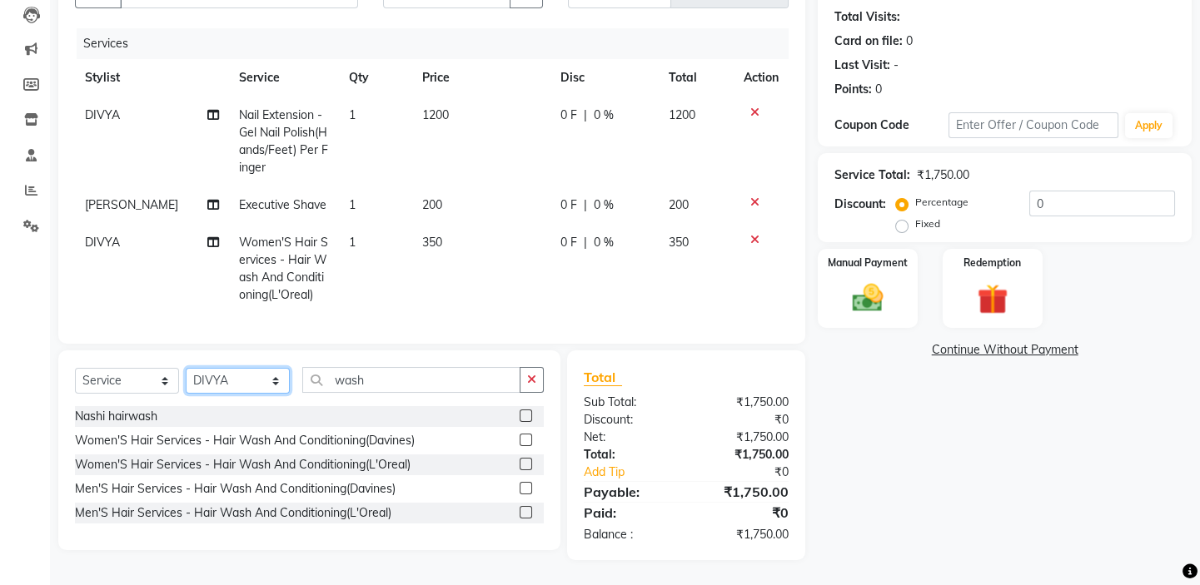
click at [256, 379] on select "Select Stylist BALAJI DIVYA FAMITHA Front Desk [PERSON_NAME] [PERSON_NAME] MILL…" at bounding box center [238, 381] width 104 height 26
select select "62507"
click at [186, 368] on select "Select Stylist BALAJI DIVYA FAMITHA Front Desk [PERSON_NAME] [PERSON_NAME] MILL…" at bounding box center [238, 381] width 104 height 26
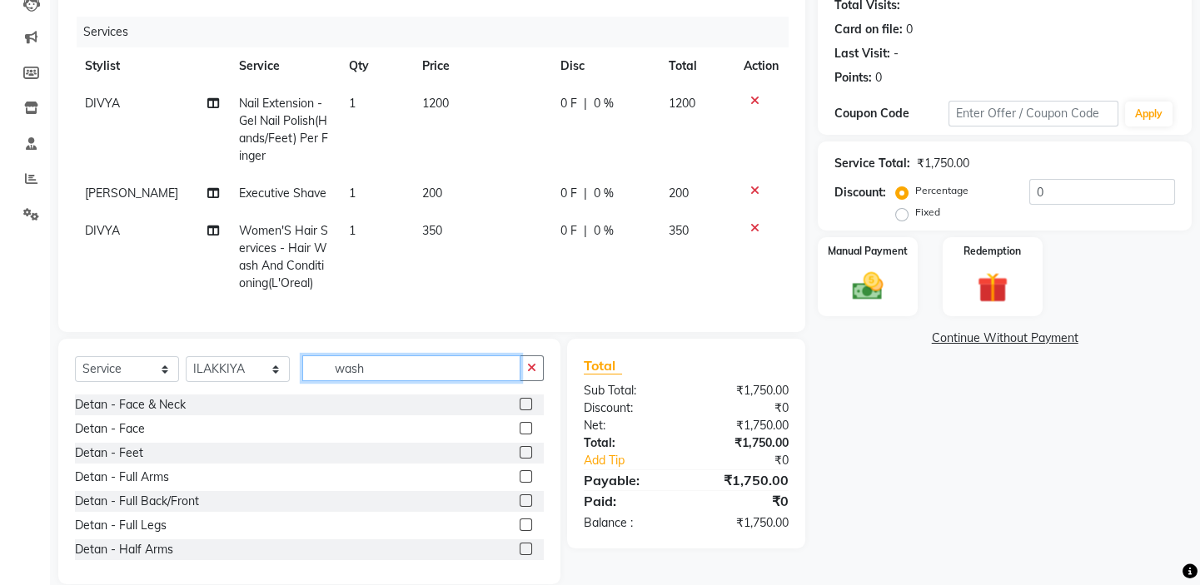
click at [387, 381] on input "wash" at bounding box center [411, 369] width 218 height 26
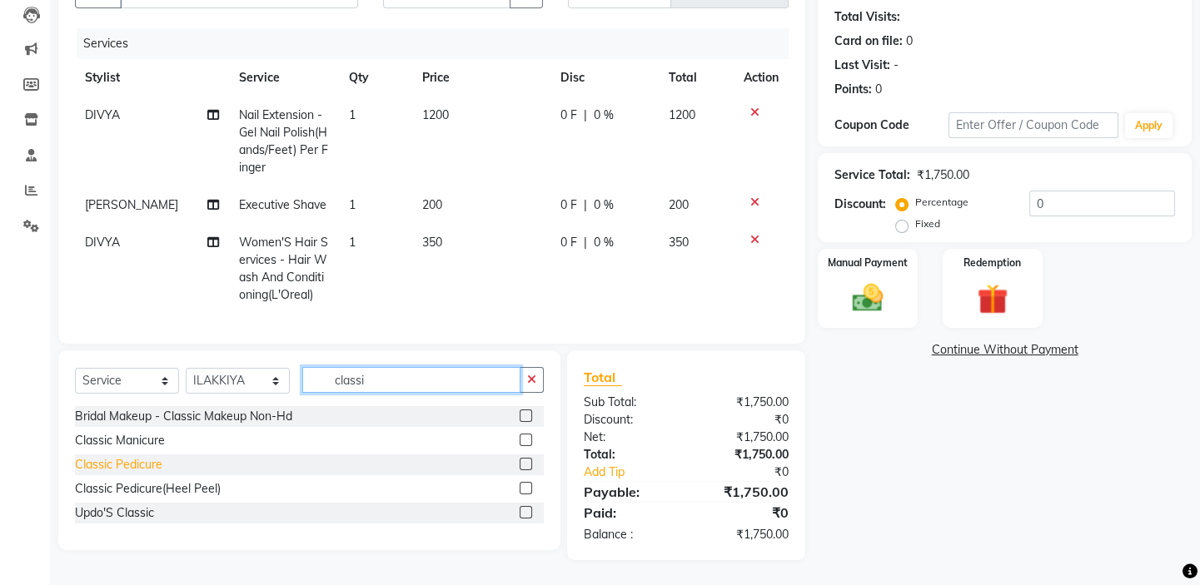
type input "classi"
click at [119, 468] on div "Classic Pedicure" at bounding box center [118, 464] width 87 height 17
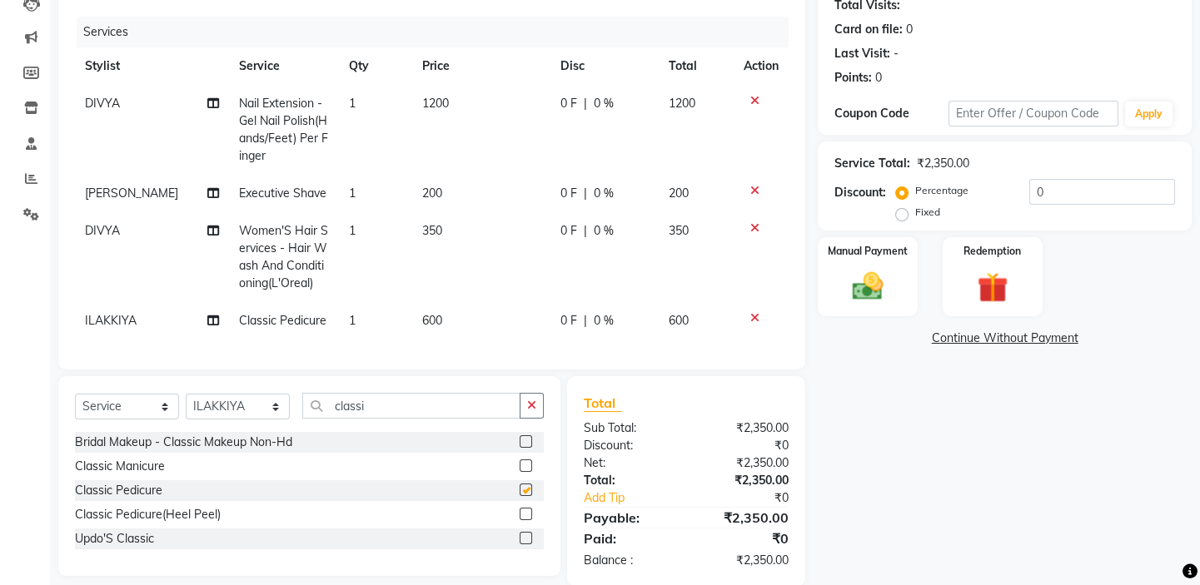
checkbox input "false"
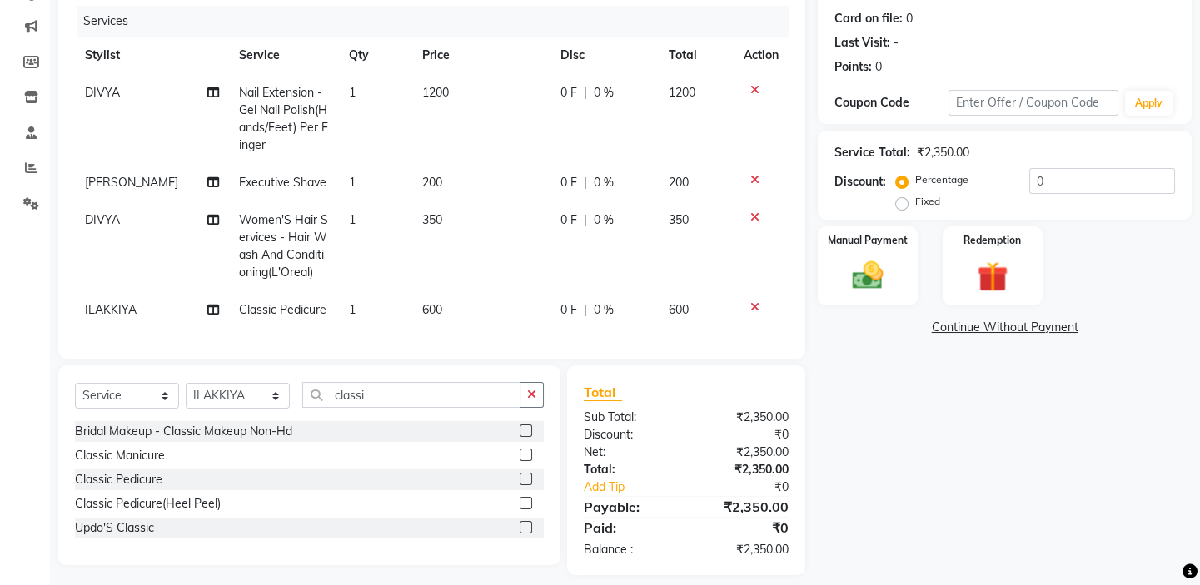
scroll to position [227, 0]
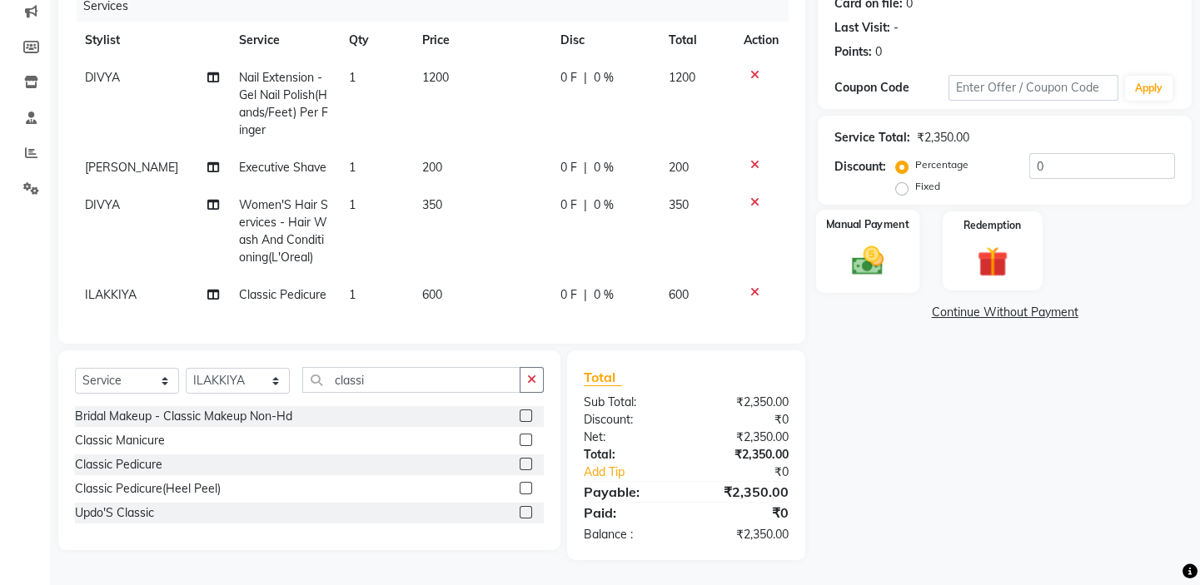
click at [852, 277] on div "Manual Payment" at bounding box center [867, 251] width 103 height 82
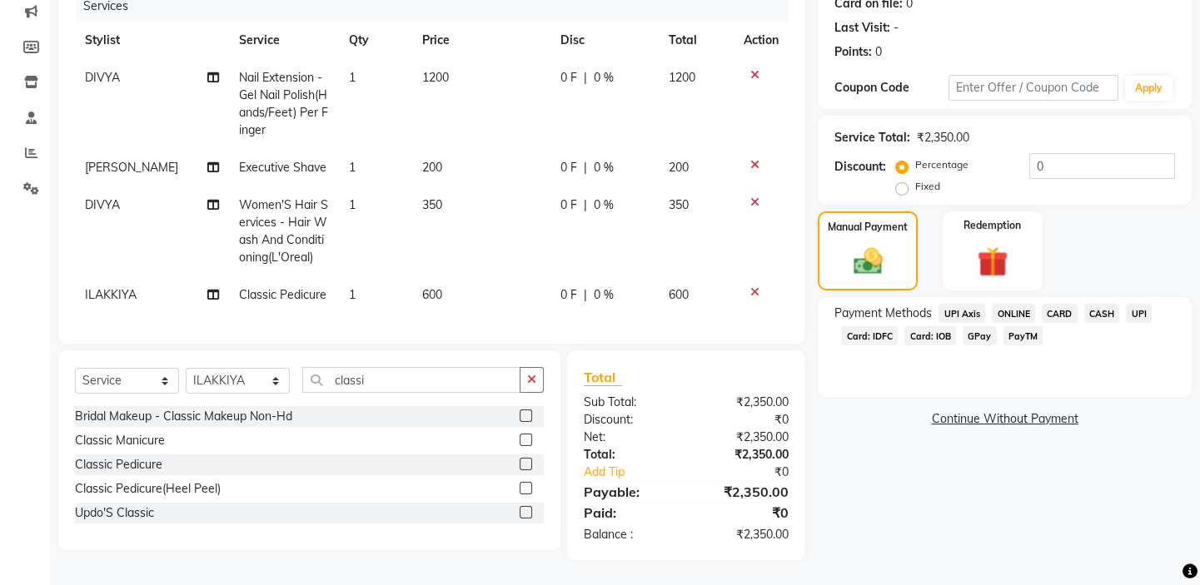
click at [1145, 304] on span "UPI" at bounding box center [1139, 313] width 26 height 19
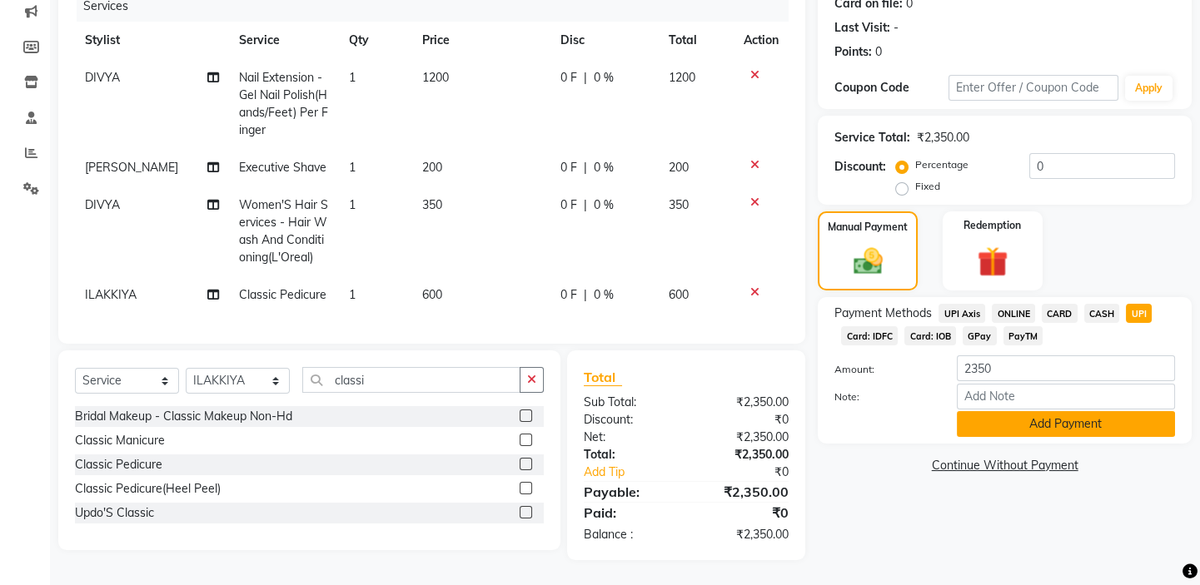
click at [1053, 411] on button "Add Payment" at bounding box center [1066, 424] width 218 height 26
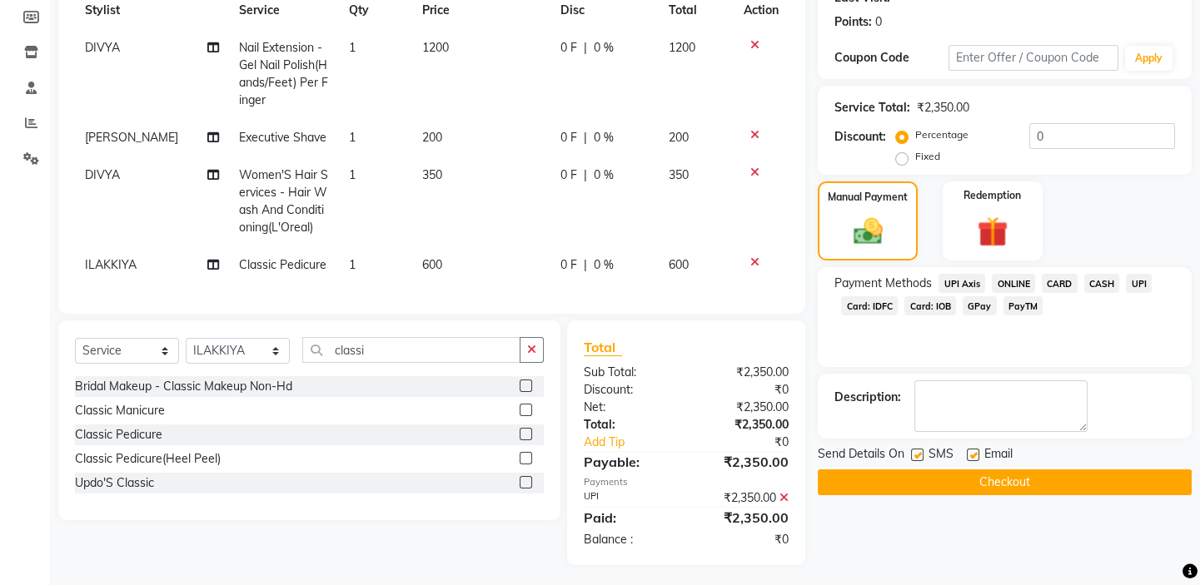
scroll to position [262, 0]
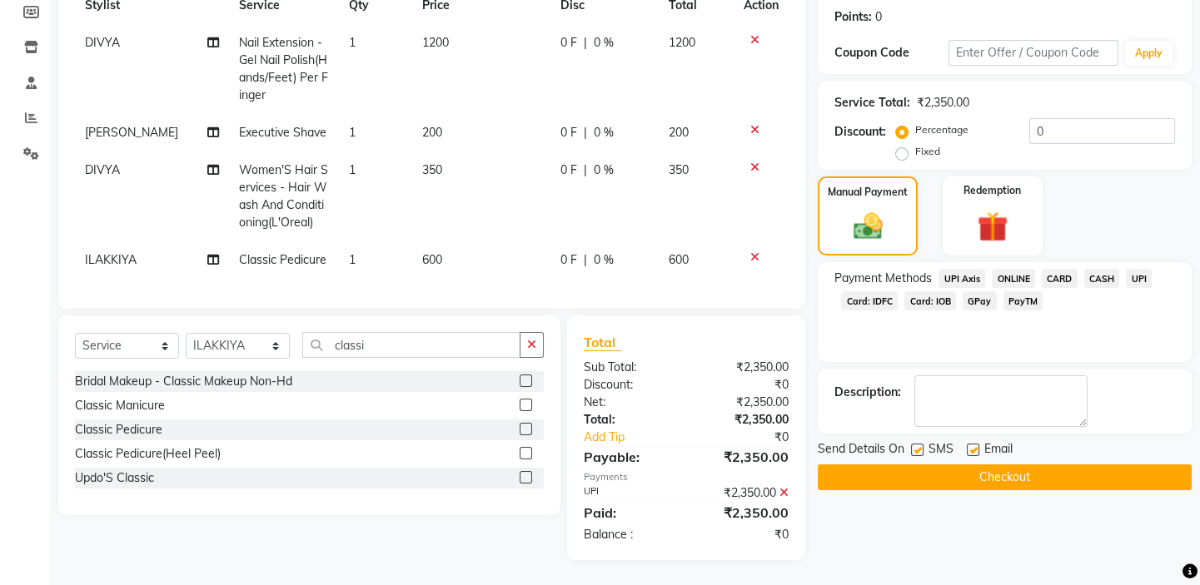
click at [993, 465] on button "Checkout" at bounding box center [1005, 478] width 374 height 26
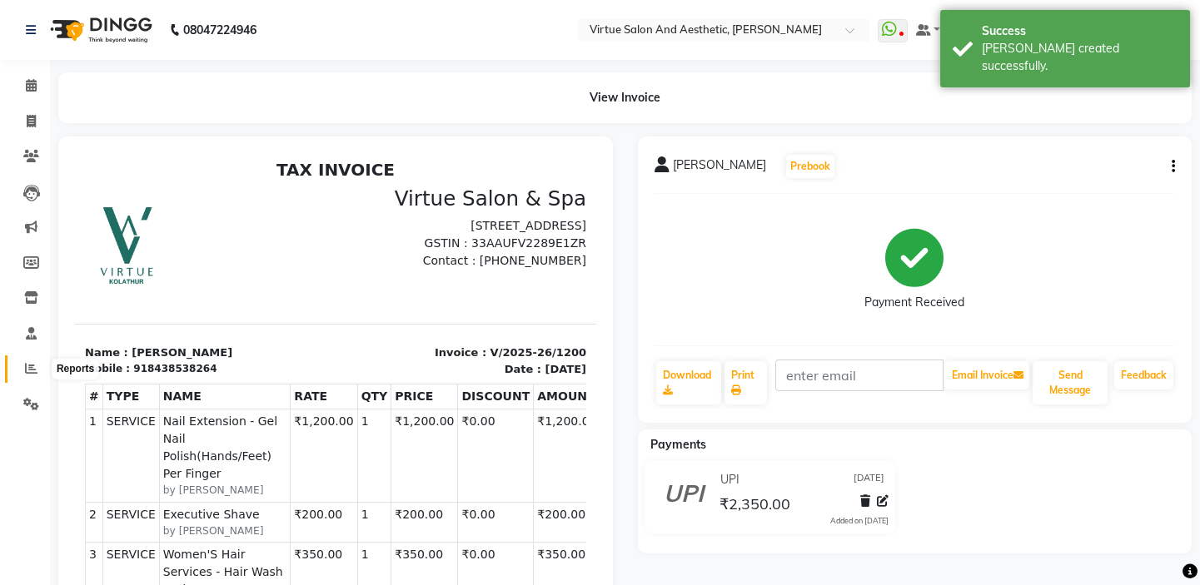
click at [29, 372] on icon at bounding box center [31, 368] width 12 height 12
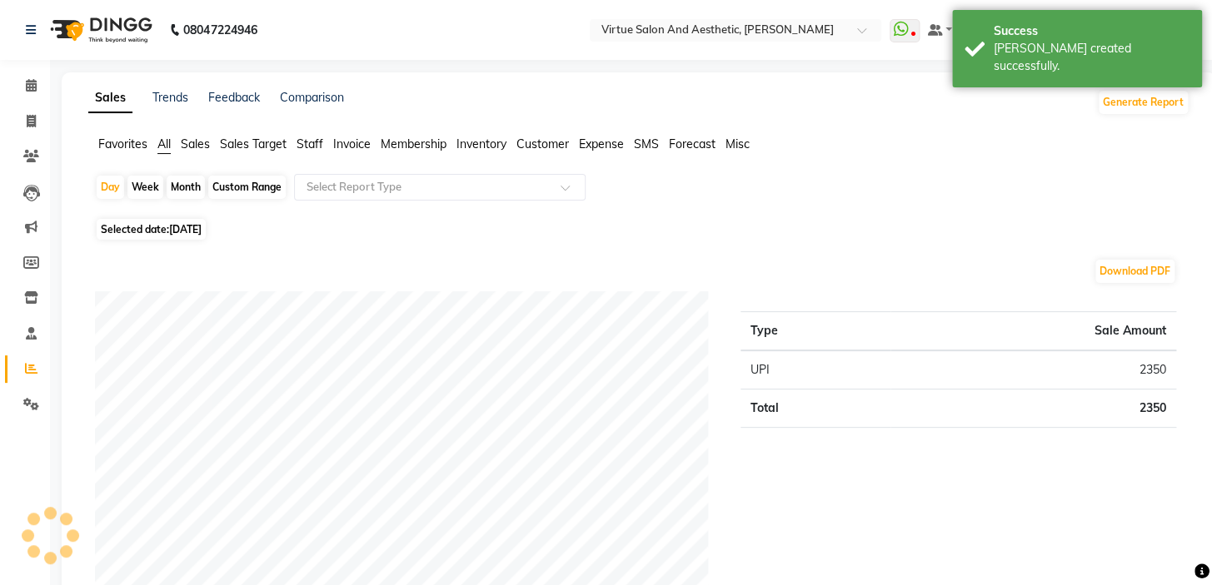
click at [192, 141] on span "Sales" at bounding box center [195, 144] width 29 height 15
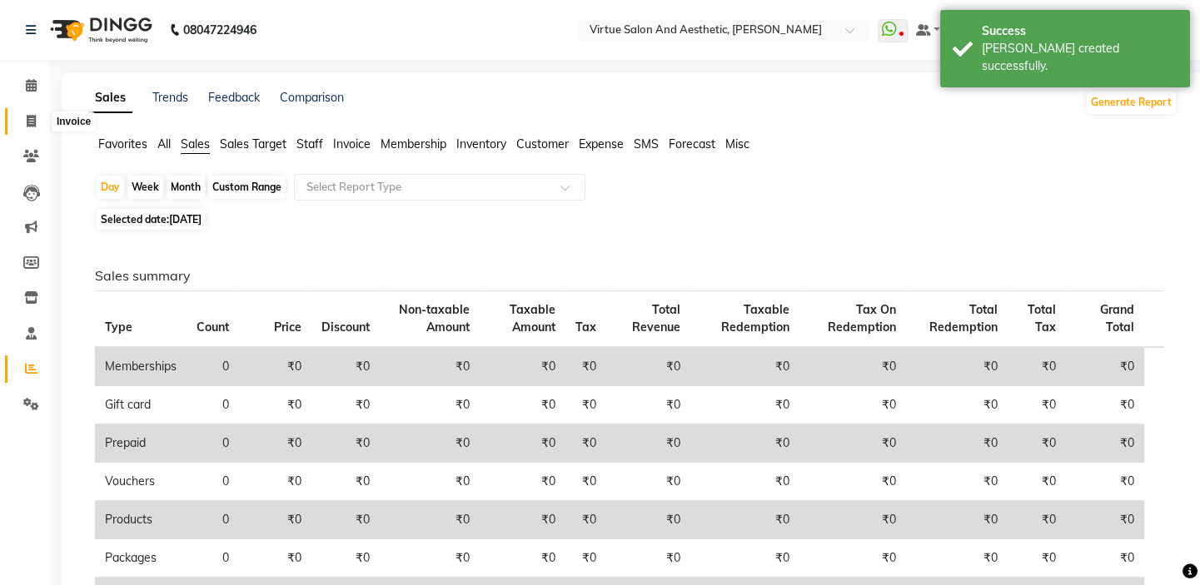
click at [20, 112] on span at bounding box center [31, 121] width 29 height 19
select select "service"
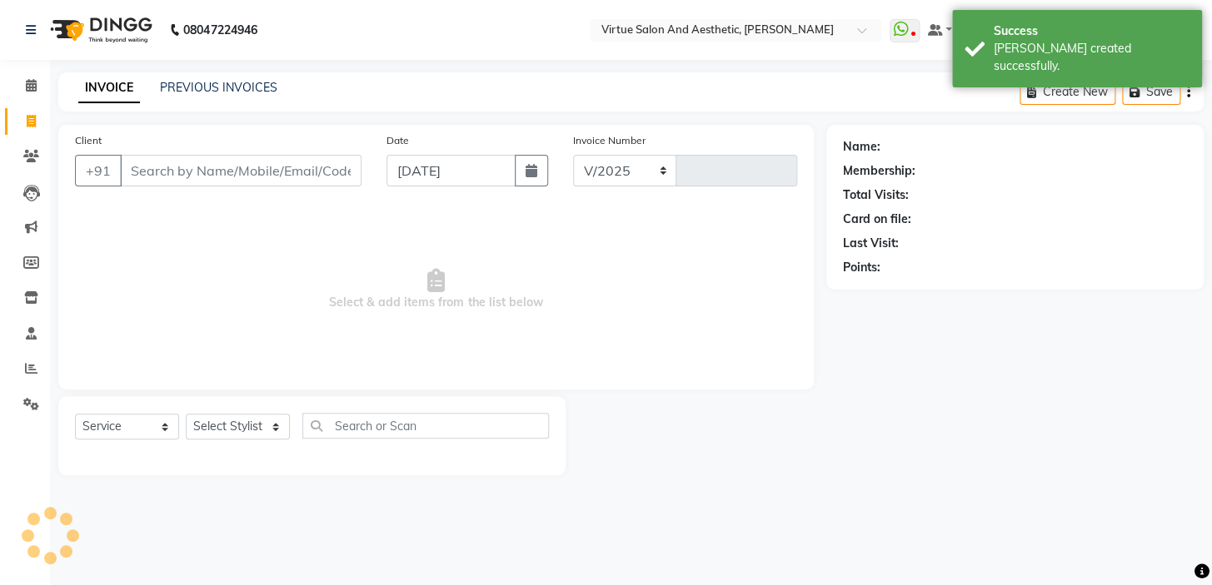
select select "7053"
type input "1201"
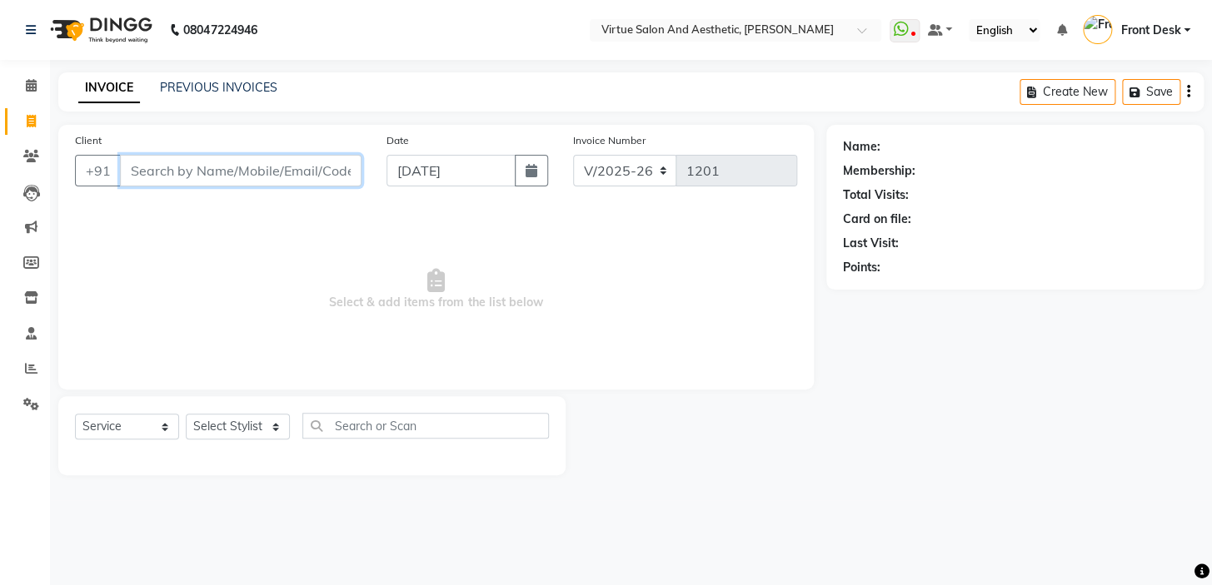
click at [241, 175] on input "Client" at bounding box center [240, 171] width 241 height 32
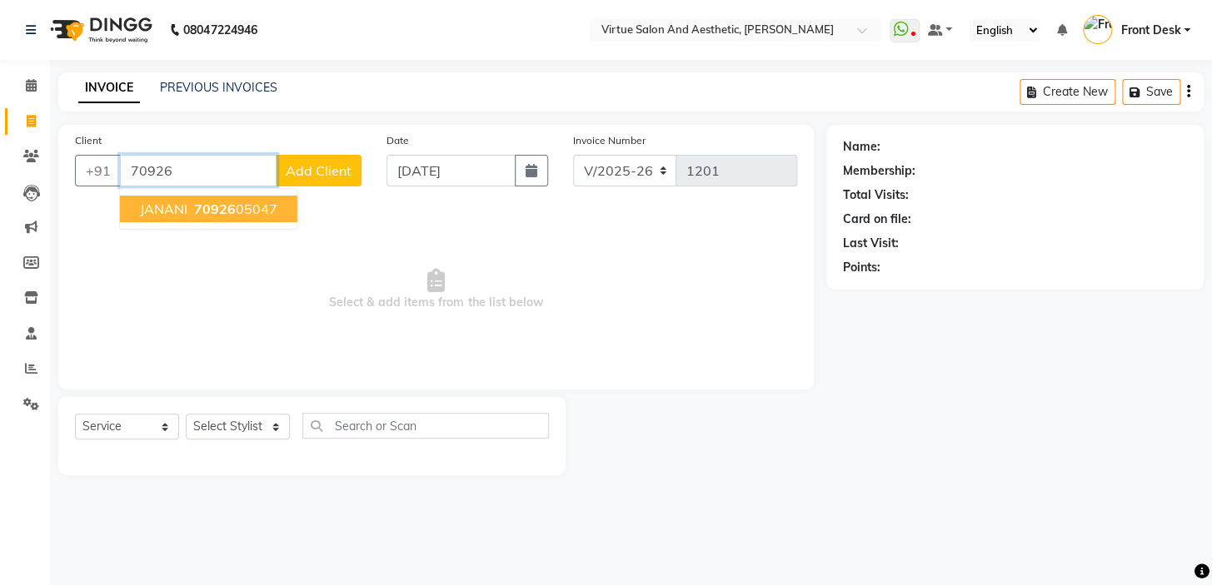
click at [227, 206] on span "70926" at bounding box center [215, 209] width 42 height 17
type input "7092605047"
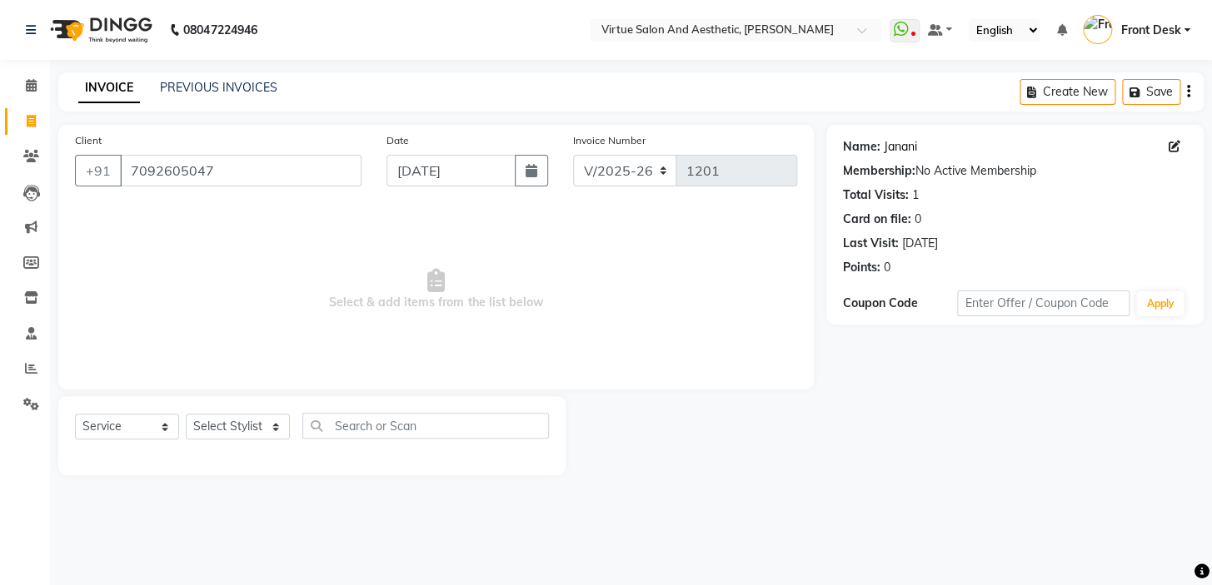
click at [889, 143] on link "Janani" at bounding box center [900, 146] width 33 height 17
drag, startPoint x: 874, startPoint y: 300, endPoint x: 828, endPoint y: 291, distance: 46.6
click at [834, 291] on div "Name: Janani Membership: No Active Membership Total Visits: 1 Card on file: 0 L…" at bounding box center [1014, 225] width 377 height 200
click at [874, 351] on div "Name: Janani Membership: No Active Membership Total Visits: 1 Card on file: 0 L…" at bounding box center [1021, 300] width 390 height 351
drag, startPoint x: 884, startPoint y: 300, endPoint x: 809, endPoint y: 296, distance: 75.9
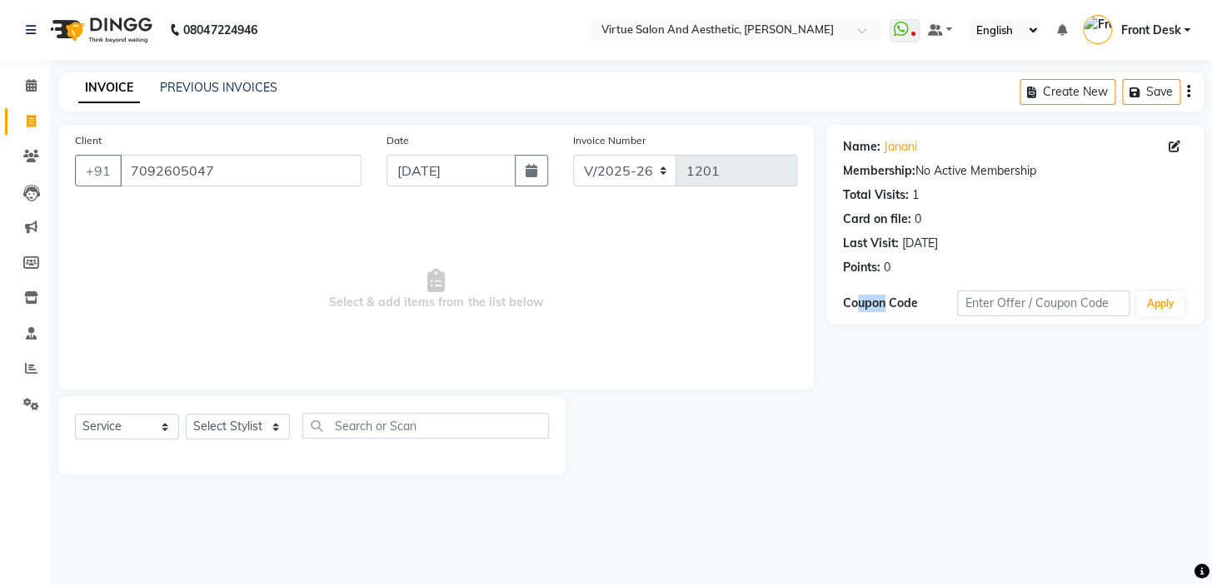
click at [826, 296] on div "Name: Janani Membership: No Active Membership Total Visits: 1 Card on file: 0 L…" at bounding box center [1014, 225] width 377 height 200
click at [863, 322] on div "Name: Janani Membership: No Active Membership Total Visits: 1 Card on file: 0 L…" at bounding box center [1014, 225] width 377 height 200
drag, startPoint x: 884, startPoint y: 302, endPoint x: 898, endPoint y: 301, distance: 13.3
click at [895, 302] on div "Coupon Code" at bounding box center [900, 303] width 115 height 17
drag, startPoint x: 925, startPoint y: 327, endPoint x: 909, endPoint y: 311, distance: 23.0
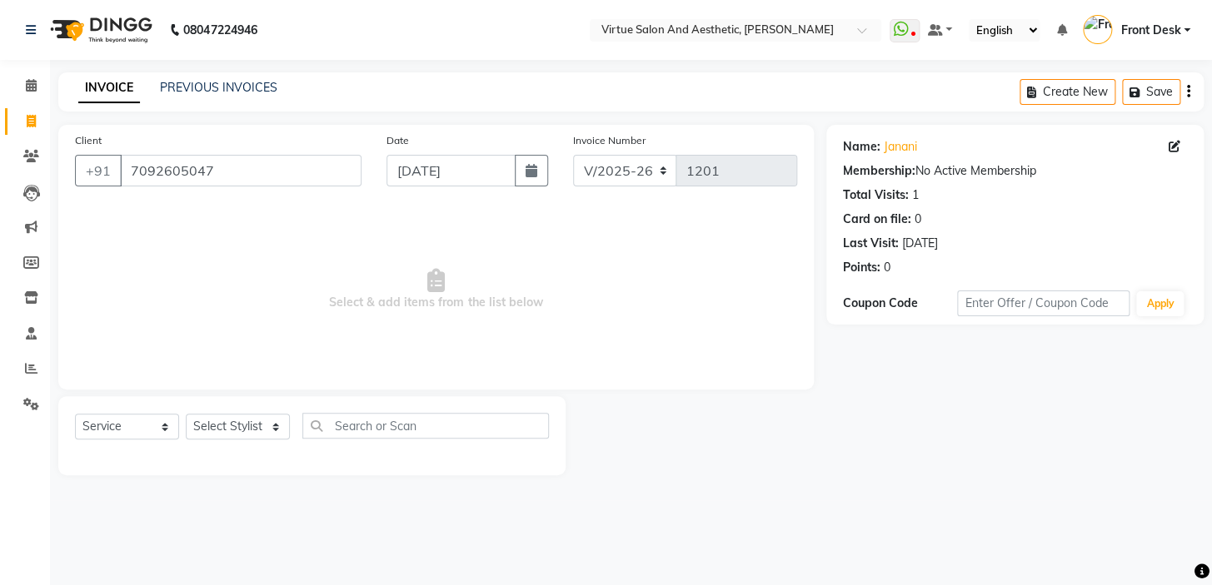
click at [923, 325] on div "Name: Janani Membership: No Active Membership Total Visits: 1 Card on file: 0 L…" at bounding box center [1021, 300] width 390 height 351
click at [902, 300] on div "Coupon Code" at bounding box center [900, 303] width 115 height 17
drag, startPoint x: 912, startPoint y: 361, endPoint x: 911, endPoint y: 327, distance: 33.3
click at [912, 360] on div "Name: Janani Membership: No Active Membership Total Visits: 1 Card on file: 0 L…" at bounding box center [1021, 300] width 390 height 351
drag, startPoint x: 902, startPoint y: 301, endPoint x: 911, endPoint y: 304, distance: 9.5
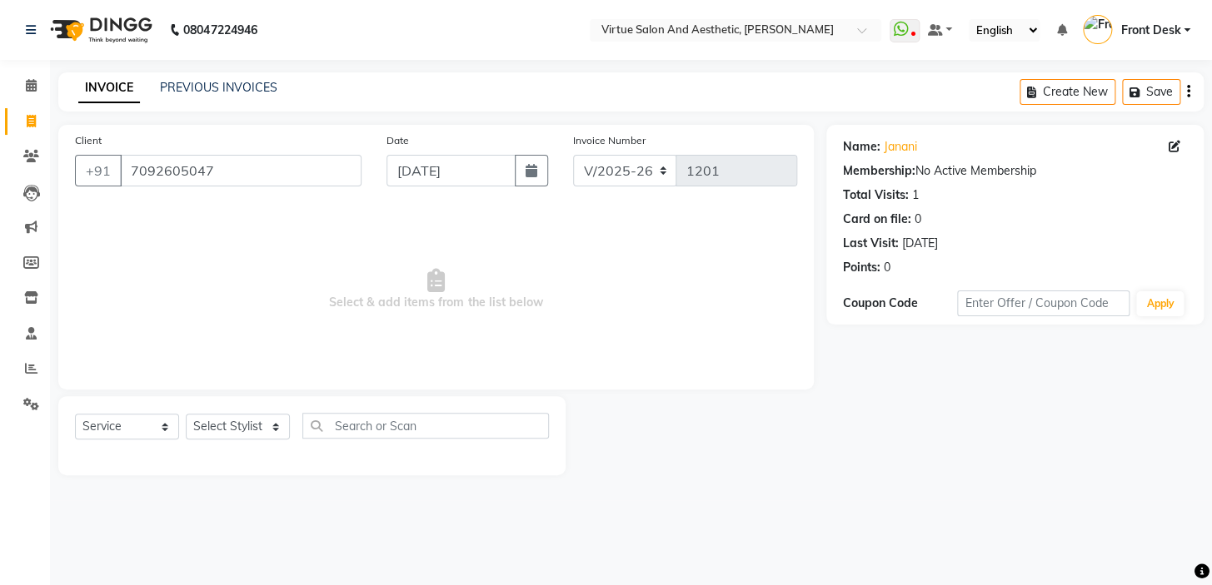
click at [911, 304] on div "Coupon Code" at bounding box center [900, 303] width 115 height 17
drag, startPoint x: 915, startPoint y: 354, endPoint x: 914, endPoint y: 333, distance: 20.8
click at [915, 351] on div "Name: Janani Membership: No Active Membership Total Visits: 1 Card on file: 0 L…" at bounding box center [1021, 300] width 390 height 351
drag, startPoint x: 910, startPoint y: 303, endPoint x: 923, endPoint y: 309, distance: 14.5
click at [923, 309] on div "Coupon Code" at bounding box center [900, 303] width 115 height 17
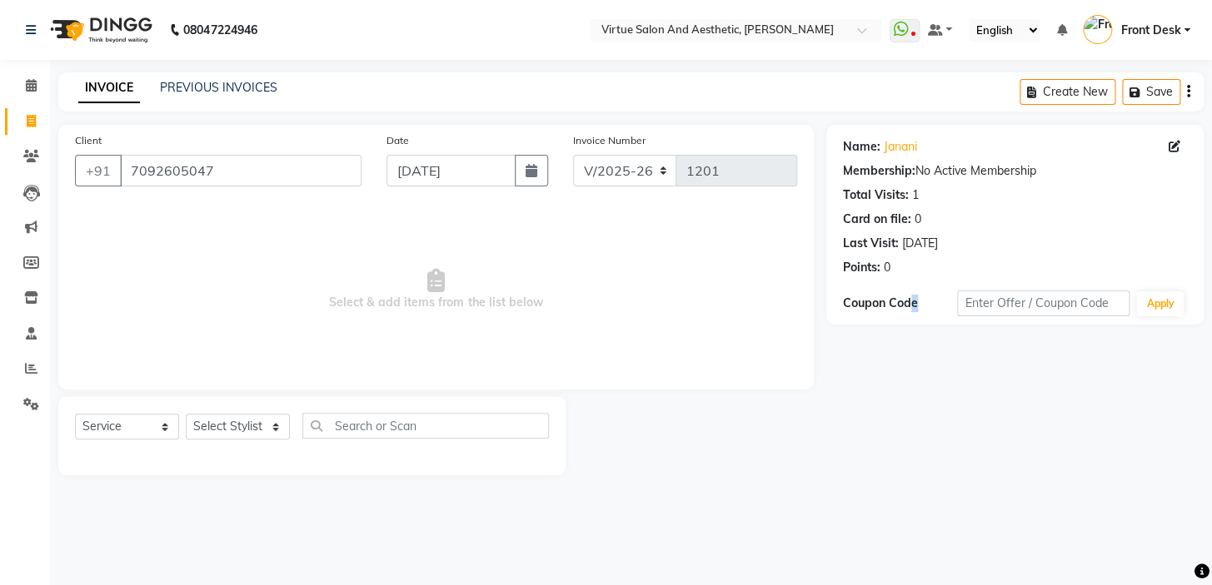
drag, startPoint x: 924, startPoint y: 352, endPoint x: 879, endPoint y: 330, distance: 50.3
click at [923, 351] on div "Name: Janani Membership: No Active Membership Total Visits: 1 Card on file: 0 L…" at bounding box center [1021, 300] width 390 height 351
drag, startPoint x: 841, startPoint y: 295, endPoint x: 849, endPoint y: 297, distance: 8.7
click at [849, 296] on div "Coupon Code" at bounding box center [900, 303] width 115 height 17
click at [851, 336] on div "Name: Janani Membership: No Active Membership Total Visits: 1 Card on file: 0 L…" at bounding box center [1021, 300] width 390 height 351
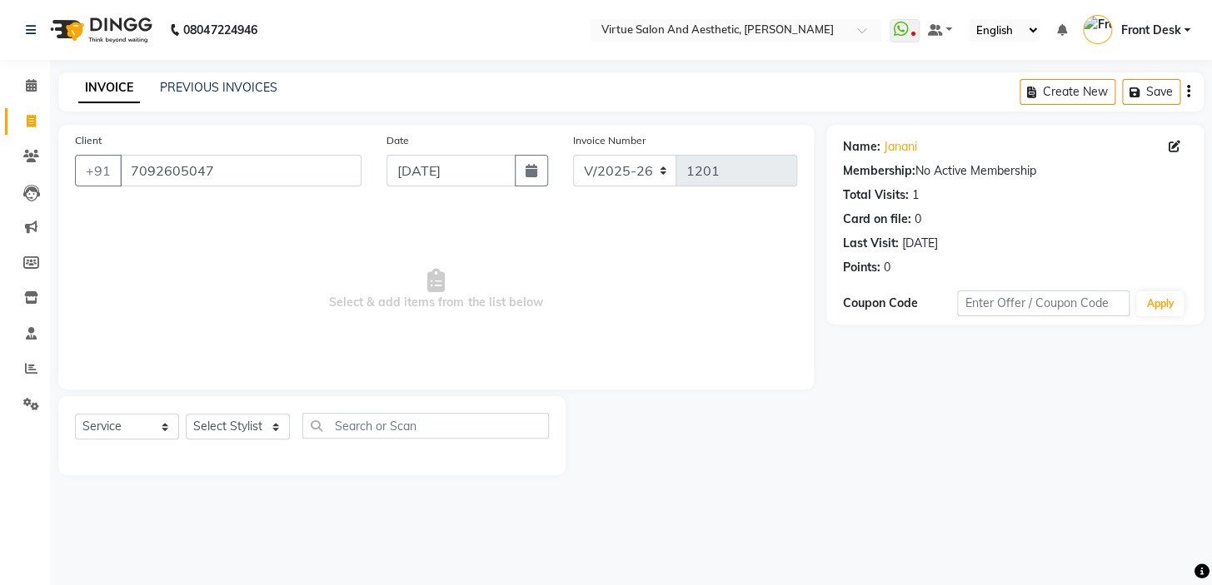
drag, startPoint x: 851, startPoint y: 300, endPoint x: 865, endPoint y: 323, distance: 27.3
click at [854, 300] on div "Coupon Code" at bounding box center [900, 303] width 115 height 17
click at [866, 341] on div "Name: Janani Membership: No Active Membership Total Visits: 1 Card on file: 0 L…" at bounding box center [1021, 300] width 390 height 351
drag, startPoint x: 858, startPoint y: 302, endPoint x: 867, endPoint y: 311, distance: 13.0
click at [867, 306] on div "Coupon Code" at bounding box center [900, 303] width 115 height 17
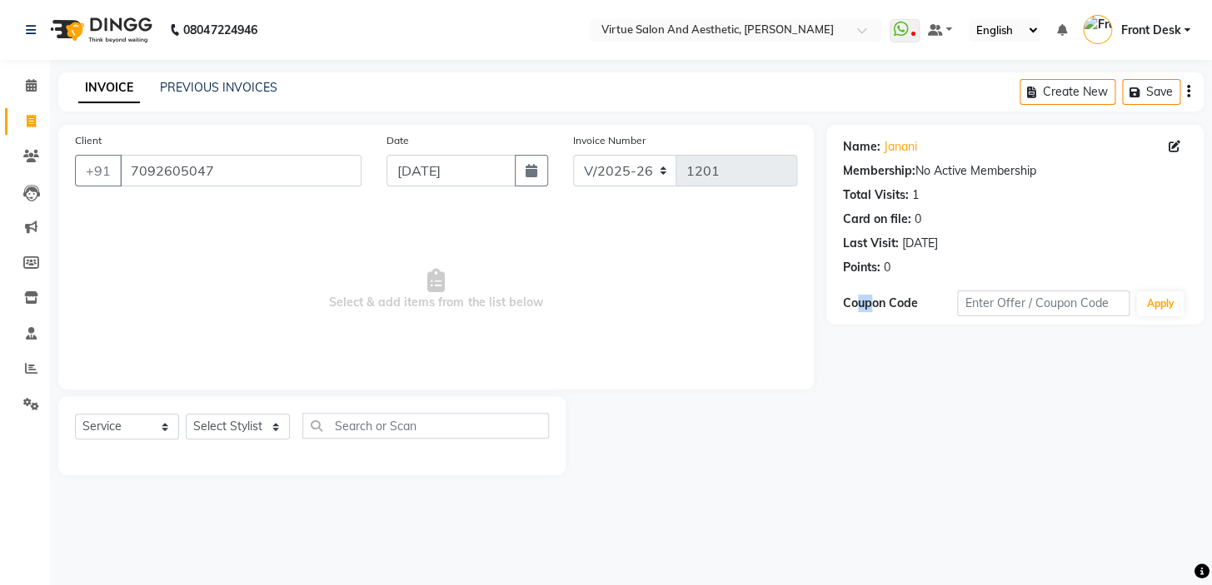
click at [866, 342] on div "Name: Janani Membership: No Active Membership Total Visits: 1 Card on file: 0 L…" at bounding box center [1021, 300] width 390 height 351
drag, startPoint x: 870, startPoint y: 302, endPoint x: 879, endPoint y: 308, distance: 10.9
click at [877, 302] on div "Coupon Code" at bounding box center [900, 303] width 115 height 17
drag, startPoint x: 882, startPoint y: 339, endPoint x: 879, endPoint y: 303, distance: 35.9
click at [880, 330] on div "Name: Janani Membership: No Active Membership Total Visits: 1 Card on file: 0 L…" at bounding box center [1021, 300] width 390 height 351
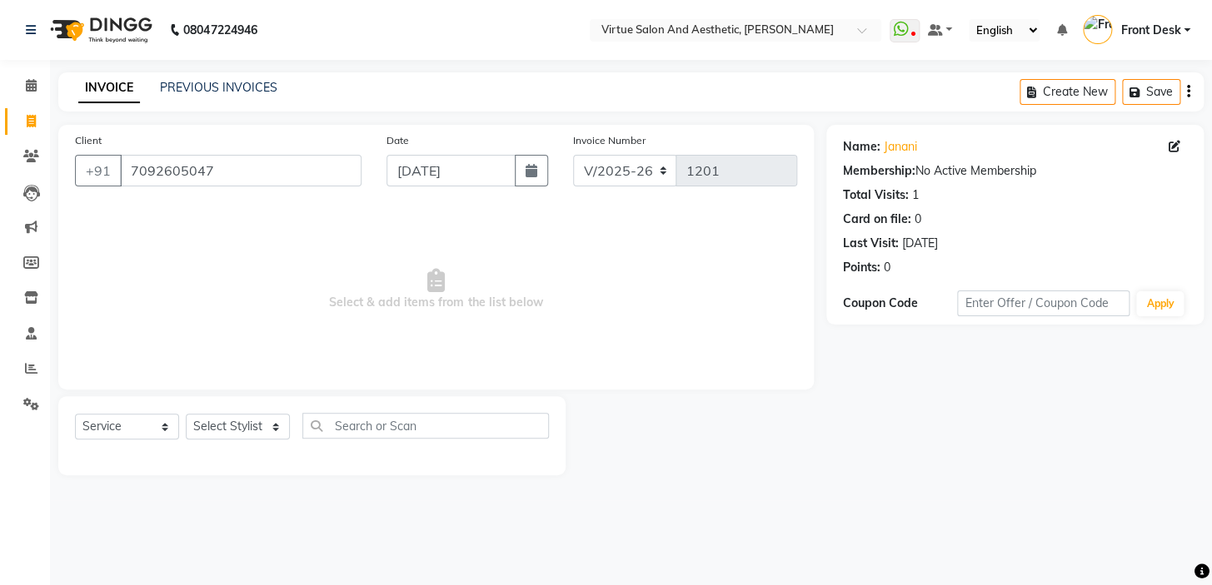
click at [874, 336] on div "Name: Janani Membership: No Active Membership Total Visits: 1 Card on file: 0 L…" at bounding box center [1021, 300] width 390 height 351
drag, startPoint x: 524, startPoint y: 303, endPoint x: 556, endPoint y: 293, distance: 34.0
click at [548, 293] on span "Select & add items from the list below" at bounding box center [436, 290] width 722 height 167
click at [582, 311] on span "Select & add items from the list below" at bounding box center [436, 290] width 722 height 167
drag, startPoint x: 518, startPoint y: 297, endPoint x: 583, endPoint y: 291, distance: 65.3
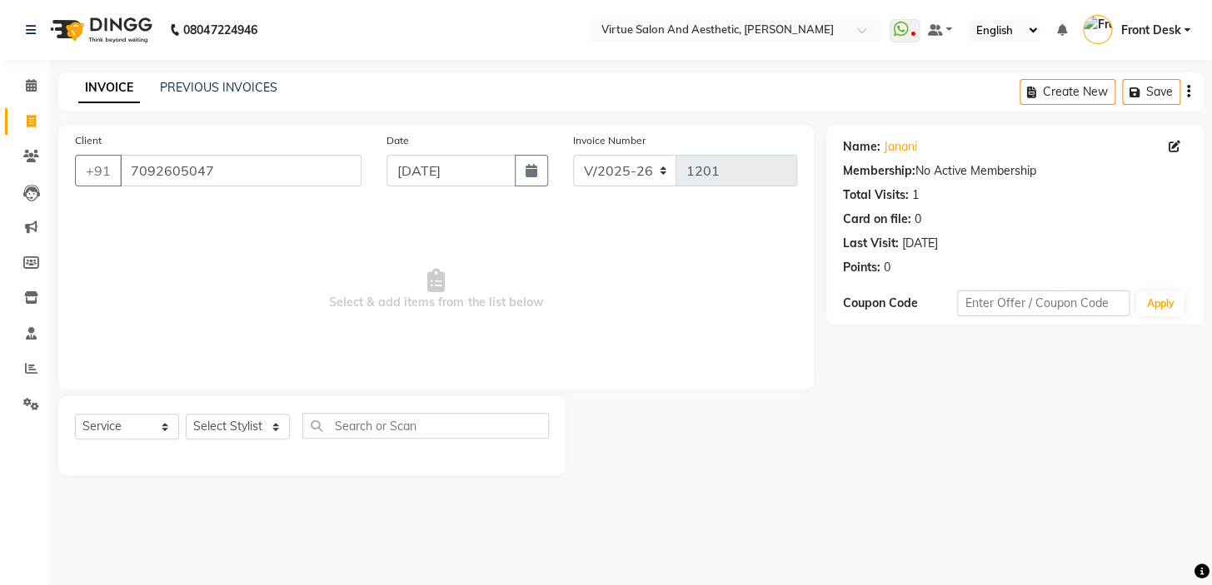
click at [570, 295] on span "Select & add items from the list below" at bounding box center [436, 290] width 722 height 167
click at [584, 287] on span "Select & add items from the list below" at bounding box center [436, 290] width 722 height 167
click at [32, 115] on icon at bounding box center [31, 121] width 9 height 12
select select "service"
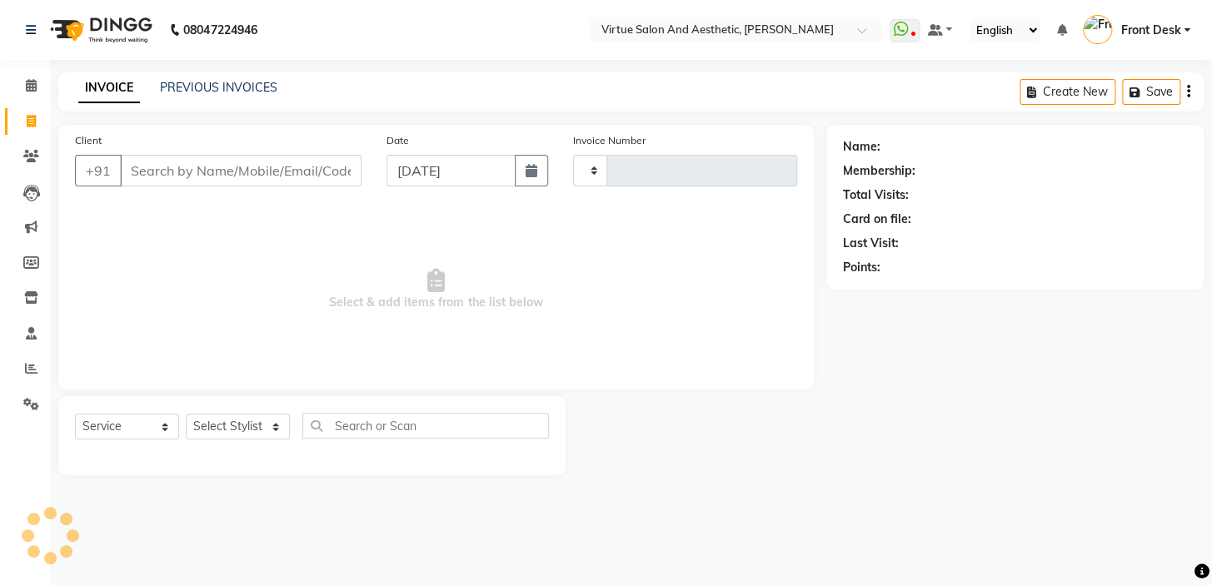
type input "1201"
select select "7053"
drag, startPoint x: 346, startPoint y: 299, endPoint x: 302, endPoint y: 283, distance: 46.9
click at [309, 283] on span "Select & add items from the list below" at bounding box center [436, 290] width 722 height 167
click at [337, 263] on span "Select & add items from the list below" at bounding box center [436, 290] width 722 height 167
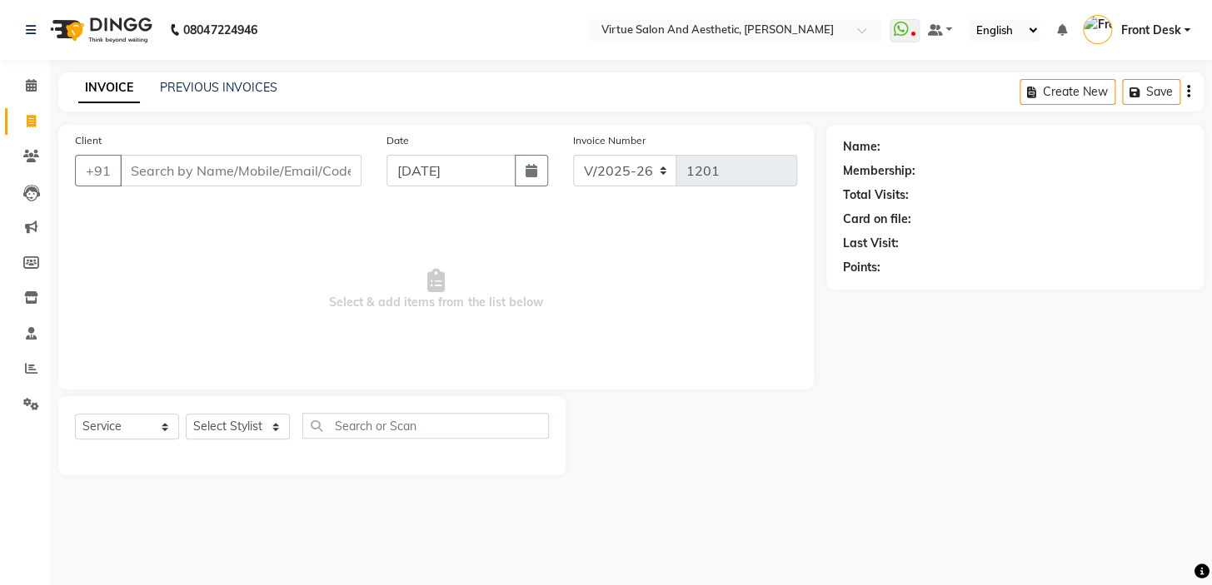
drag, startPoint x: 517, startPoint y: 303, endPoint x: 565, endPoint y: 296, distance: 48.8
click at [550, 303] on span "Select & add items from the list below" at bounding box center [436, 290] width 722 height 167
click at [572, 295] on span "Select & add items from the list below" at bounding box center [436, 290] width 722 height 167
drag, startPoint x: 350, startPoint y: 301, endPoint x: 306, endPoint y: 273, distance: 52.0
click at [308, 275] on span "Select & add items from the list below" at bounding box center [436, 290] width 722 height 167
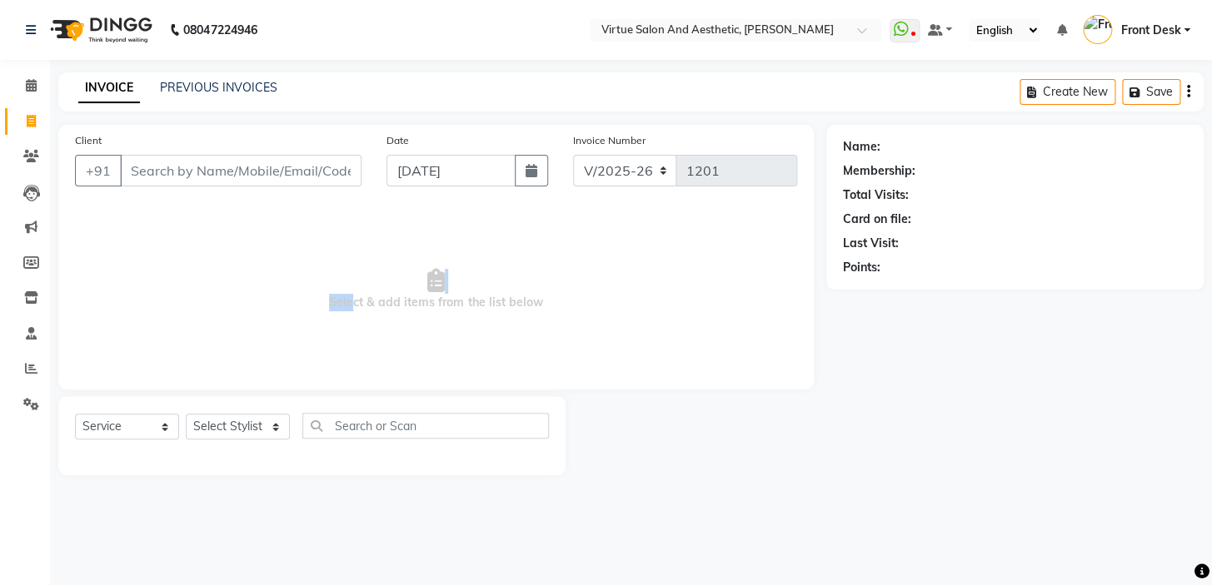
click at [352, 245] on span "Select & add items from the list below" at bounding box center [436, 290] width 722 height 167
click at [543, 290] on span "Select & add items from the list below" at bounding box center [436, 290] width 722 height 167
drag, startPoint x: 518, startPoint y: 300, endPoint x: 558, endPoint y: 303, distance: 40.1
click at [556, 303] on span "Select & add items from the list below" at bounding box center [436, 290] width 722 height 167
click at [564, 300] on span "Select & add items from the list below" at bounding box center [436, 290] width 722 height 167
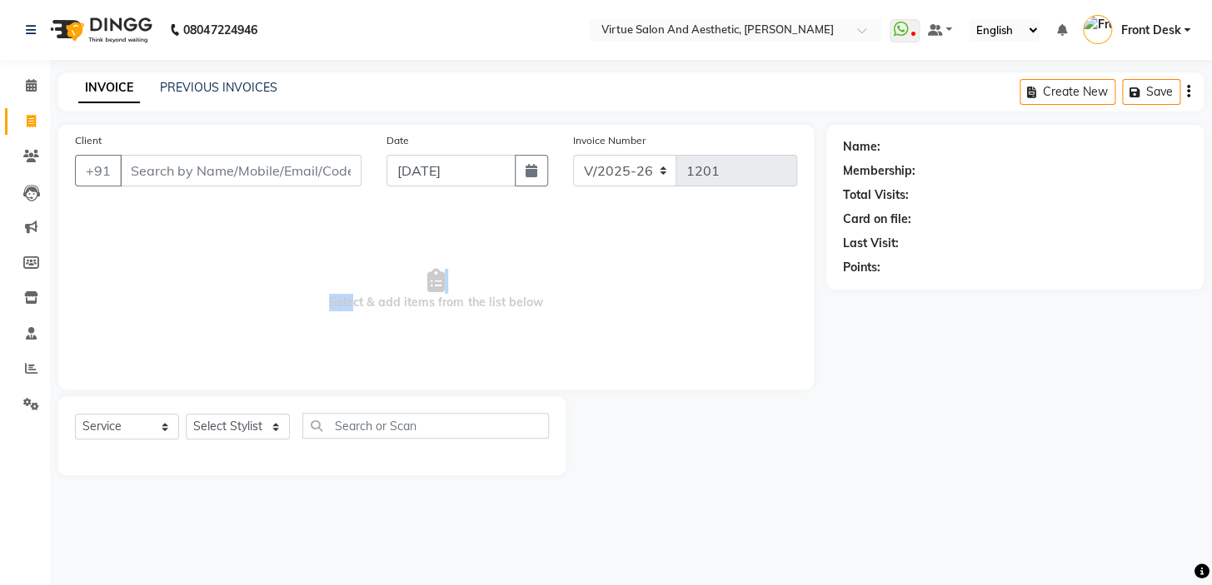
drag, startPoint x: 347, startPoint y: 303, endPoint x: 308, endPoint y: 281, distance: 45.1
click at [309, 281] on span "Select & add items from the list below" at bounding box center [436, 290] width 722 height 167
click at [316, 269] on span "Select & add items from the list below" at bounding box center [436, 290] width 722 height 167
drag, startPoint x: 520, startPoint y: 300, endPoint x: 572, endPoint y: 304, distance: 52.6
click at [560, 307] on span "Select & add items from the list below" at bounding box center [436, 290] width 722 height 167
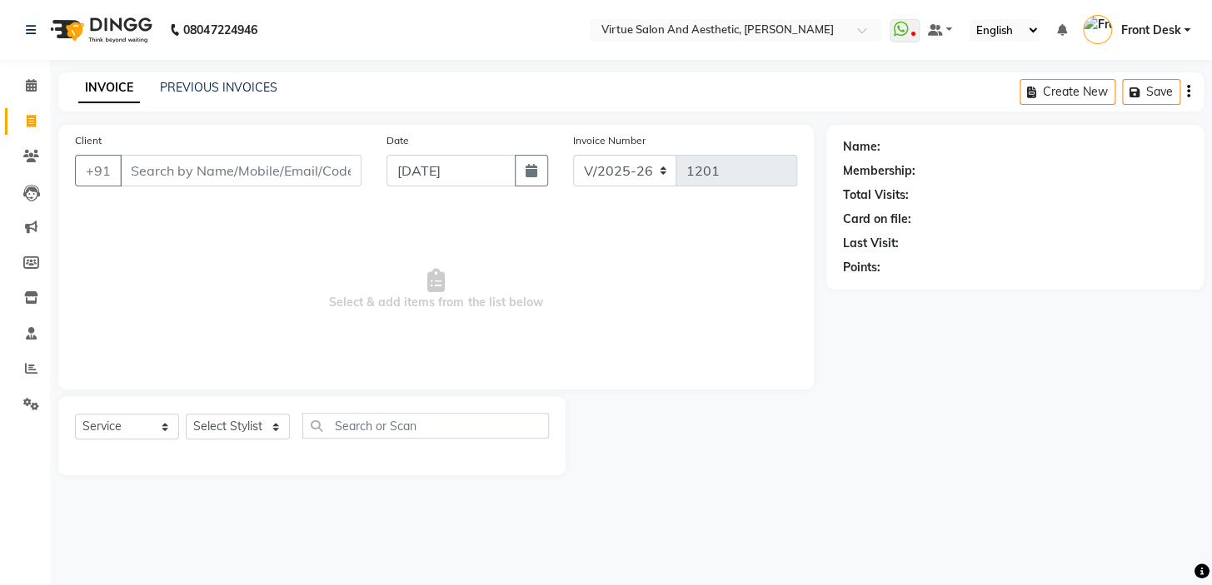
click at [576, 301] on span "Select & add items from the list below" at bounding box center [436, 290] width 722 height 167
drag, startPoint x: 347, startPoint y: 304, endPoint x: 308, endPoint y: 292, distance: 40.8
click at [310, 292] on span "Select & add items from the list below" at bounding box center [436, 290] width 722 height 167
click at [316, 281] on span "Select & add items from the list below" at bounding box center [436, 290] width 722 height 167
drag, startPoint x: 520, startPoint y: 302, endPoint x: 575, endPoint y: 311, distance: 56.4
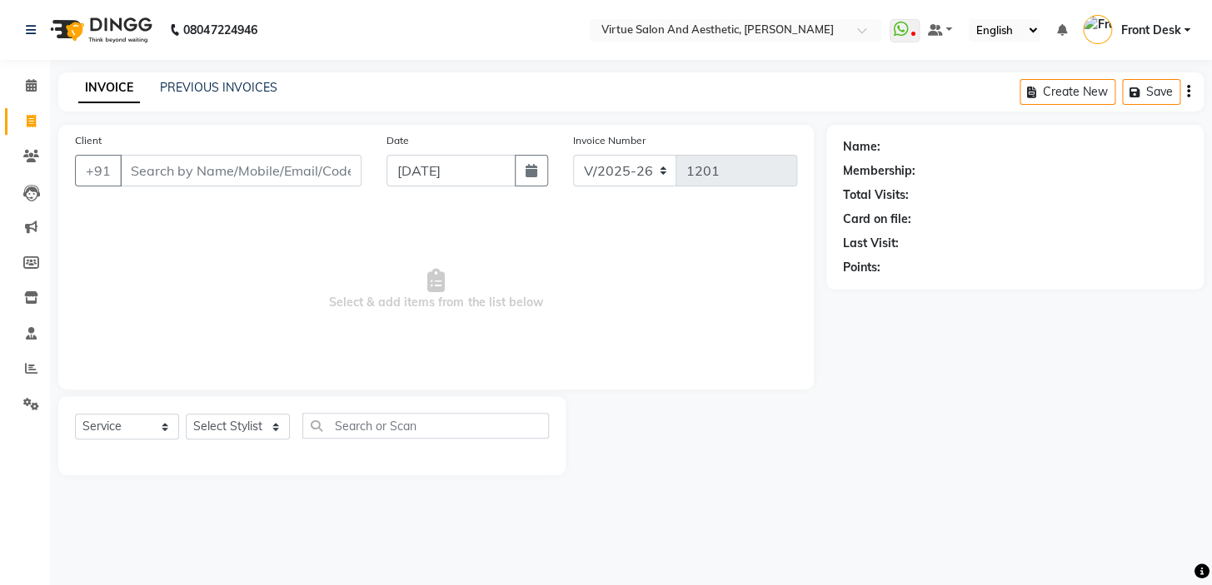
click at [574, 306] on span "Select & add items from the list below" at bounding box center [436, 290] width 722 height 167
click at [502, 326] on span "Select & add items from the list below" at bounding box center [436, 290] width 722 height 167
drag, startPoint x: 520, startPoint y: 298, endPoint x: 589, endPoint y: 305, distance: 69.4
click at [575, 306] on span "Select & add items from the list below" at bounding box center [436, 290] width 722 height 167
click at [613, 319] on span "Select & add items from the list below" at bounding box center [436, 290] width 722 height 167
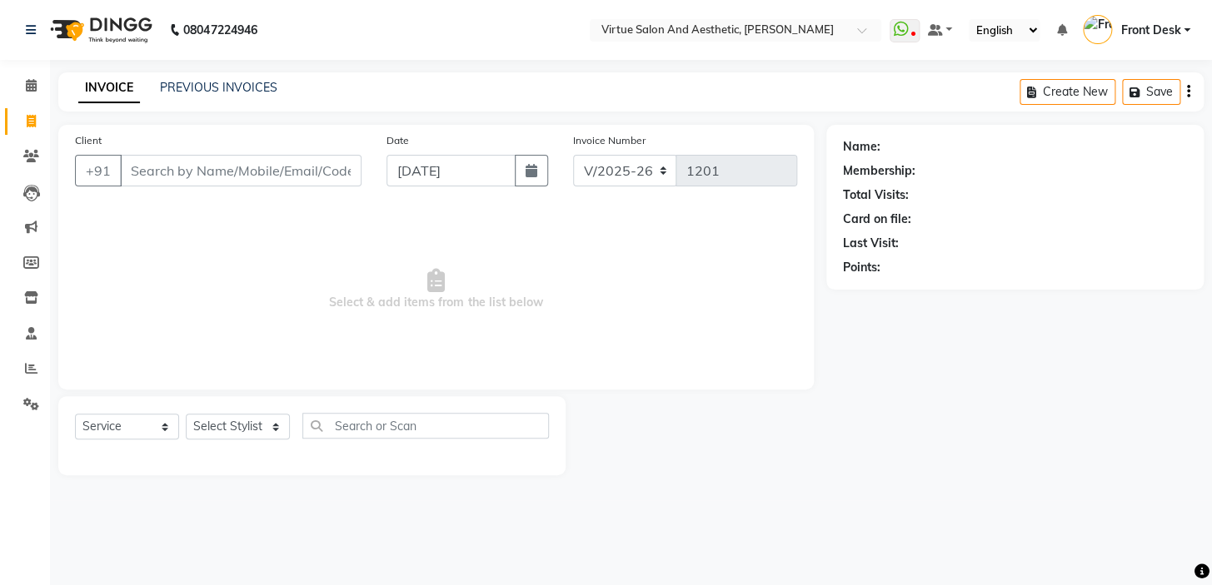
drag, startPoint x: 346, startPoint y: 300, endPoint x: 306, endPoint y: 300, distance: 39.1
click at [316, 300] on span "Select & add items from the list below" at bounding box center [436, 290] width 722 height 167
click at [334, 276] on span "Select & add items from the list below" at bounding box center [436, 290] width 722 height 167
drag, startPoint x: 518, startPoint y: 296, endPoint x: 580, endPoint y: 296, distance: 61.6
click at [543, 300] on span "Select & add items from the list below" at bounding box center [436, 290] width 722 height 167
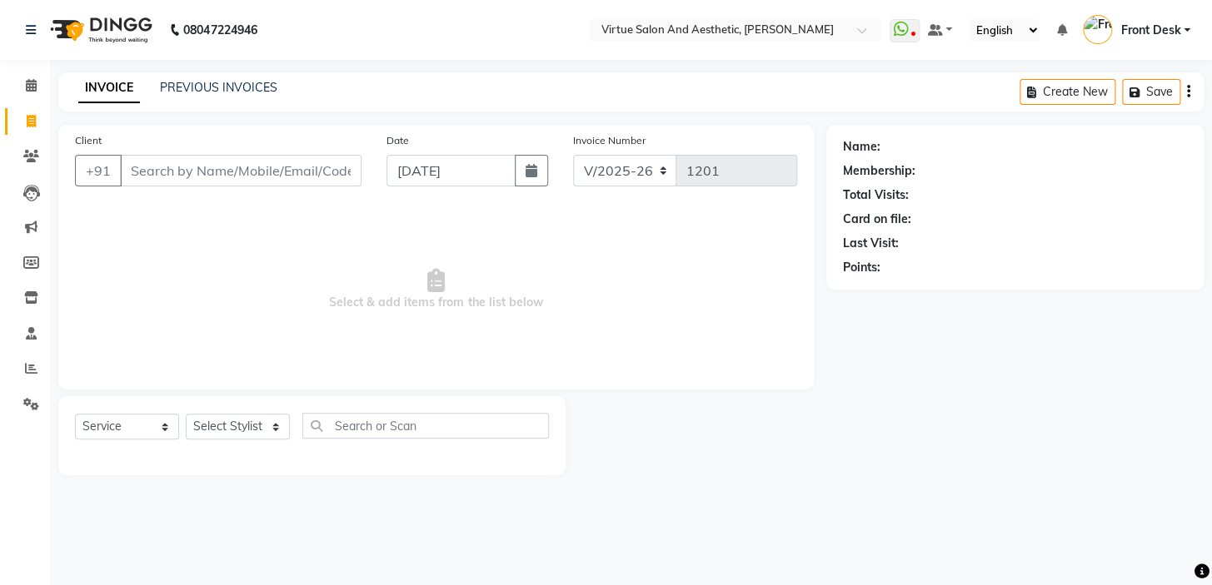
click at [580, 296] on span "Select & add items from the list below" at bounding box center [436, 290] width 722 height 167
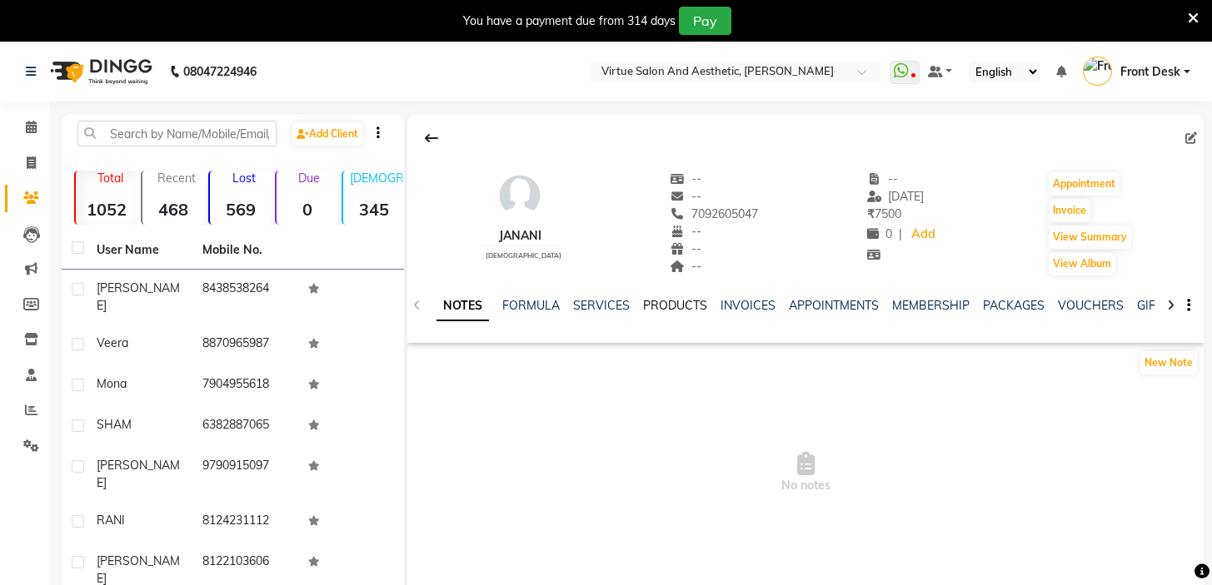
click at [660, 306] on link "PRODUCTS" at bounding box center [675, 305] width 64 height 15
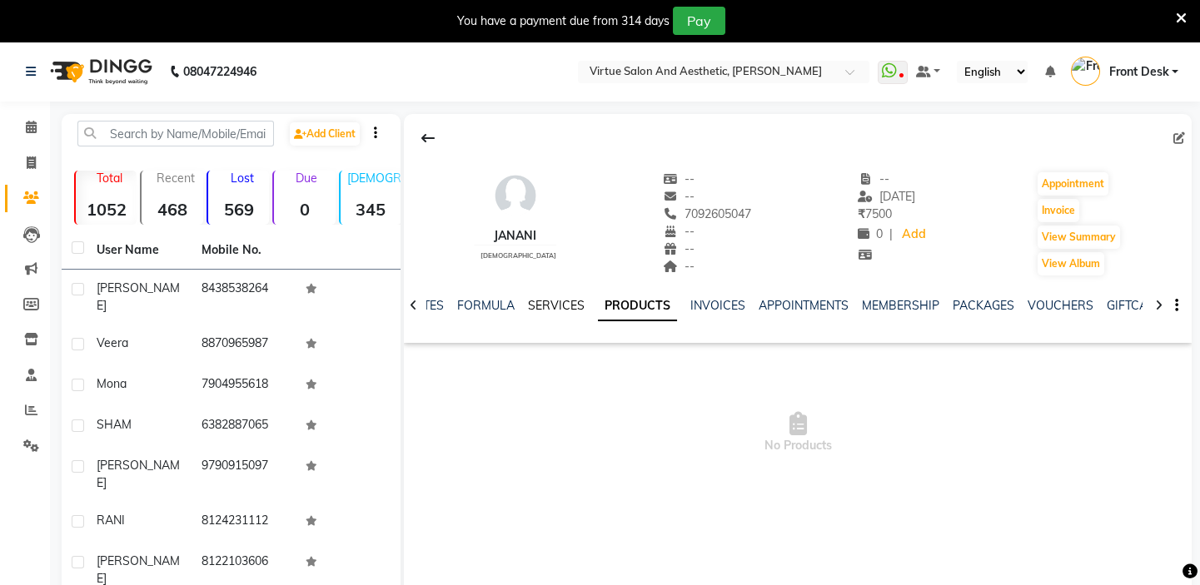
click at [565, 299] on link "SERVICES" at bounding box center [556, 305] width 57 height 15
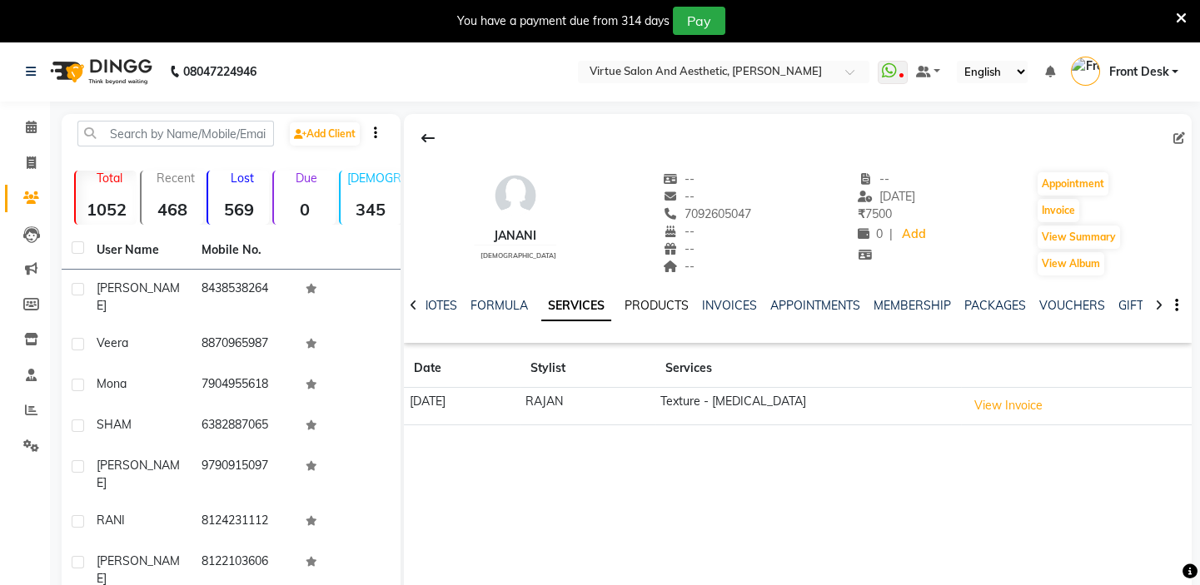
click at [659, 303] on link "PRODUCTS" at bounding box center [657, 305] width 64 height 15
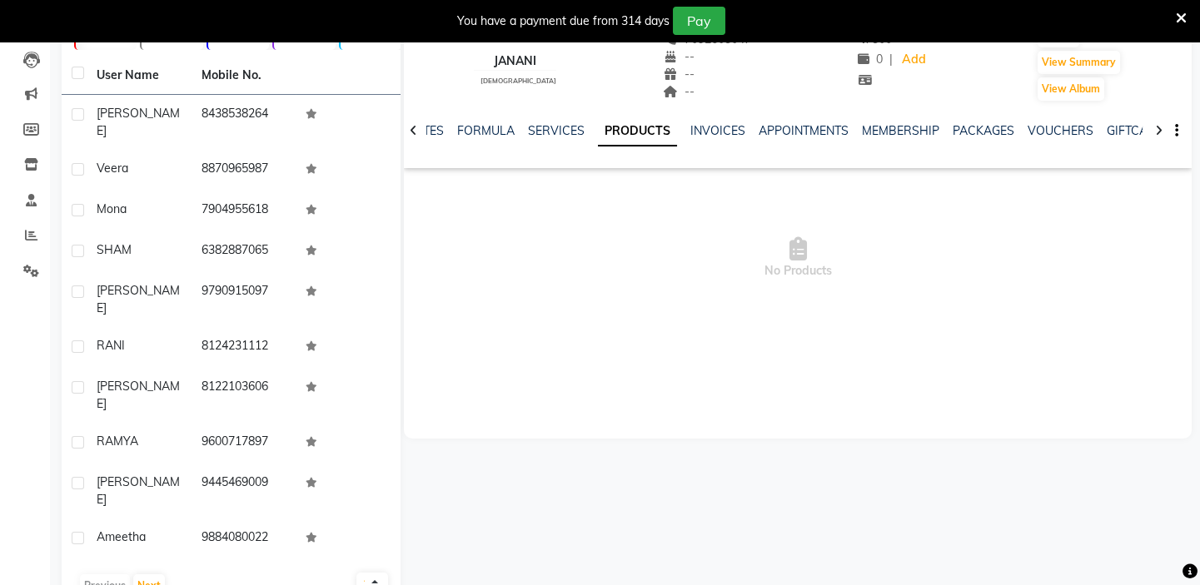
scroll to position [177, 0]
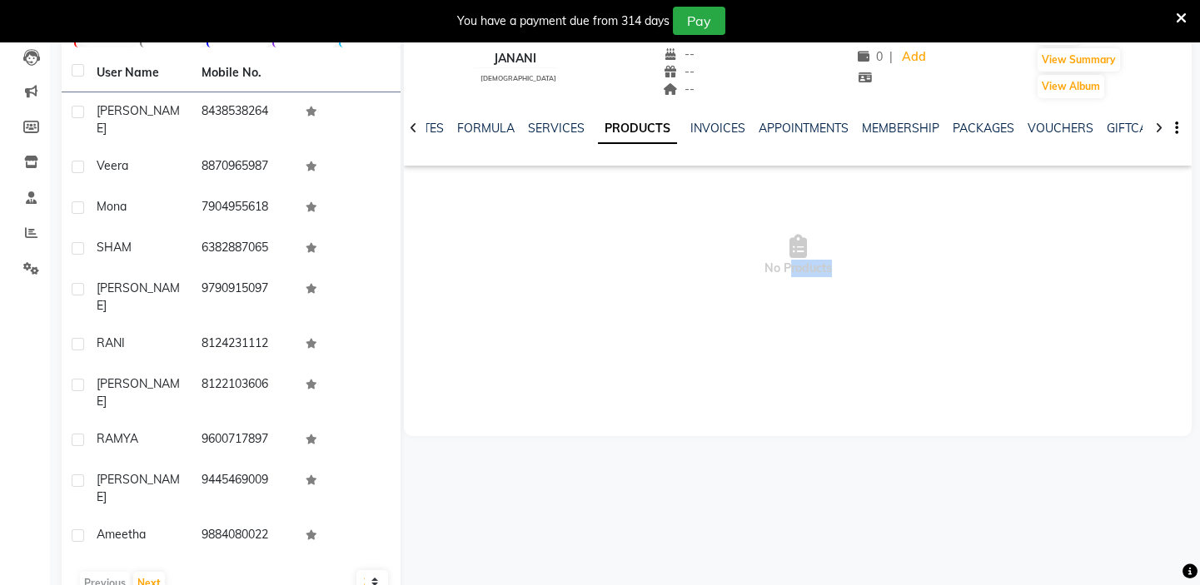
drag, startPoint x: 784, startPoint y: 261, endPoint x: 855, endPoint y: 266, distance: 70.9
click at [848, 266] on span "No Products" at bounding box center [798, 255] width 788 height 167
click at [866, 268] on span "No Products" at bounding box center [798, 255] width 788 height 167
drag, startPoint x: 774, startPoint y: 270, endPoint x: 763, endPoint y: 260, distance: 15.4
click at [763, 261] on span "No Products" at bounding box center [798, 255] width 788 height 167
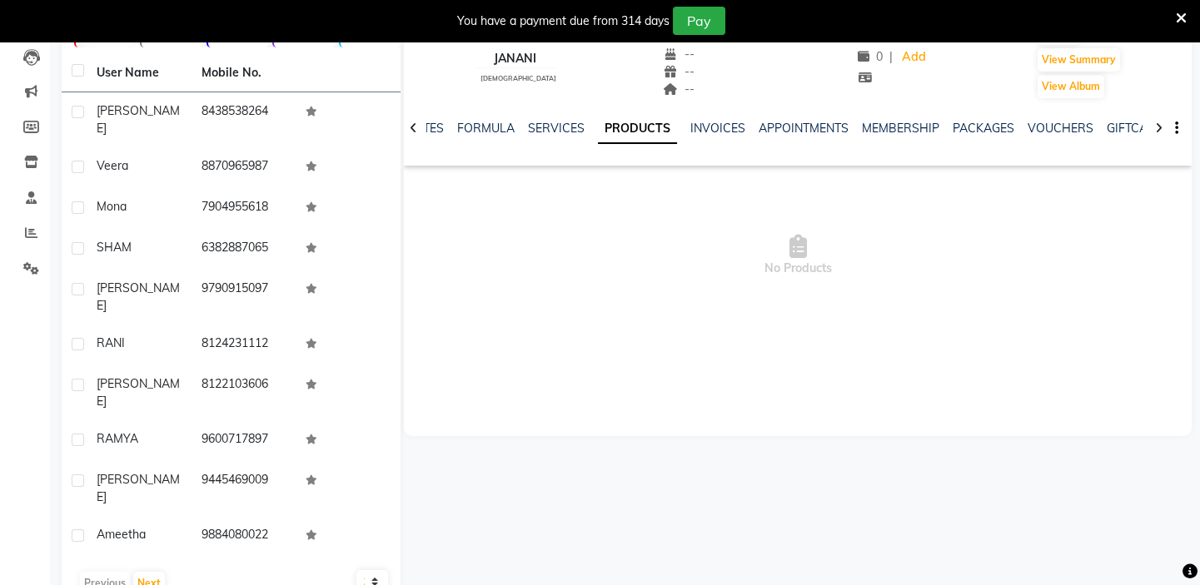
click at [739, 247] on span "No Products" at bounding box center [798, 255] width 788 height 167
click at [827, 266] on span "No Products" at bounding box center [798, 255] width 788 height 167
click at [625, 127] on link "PRODUCTS" at bounding box center [637, 129] width 79 height 30
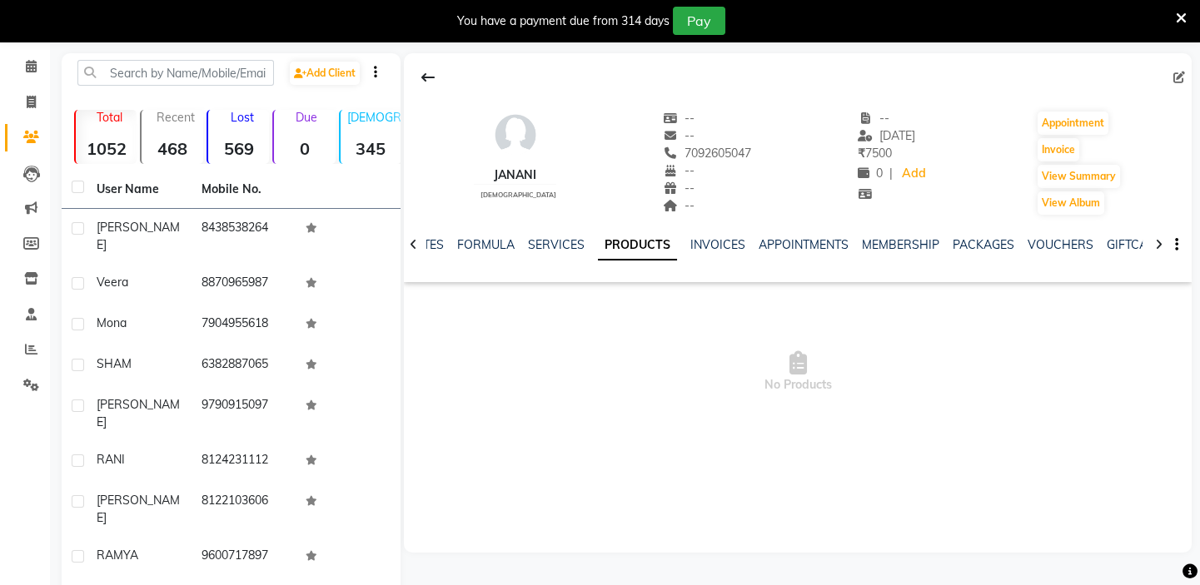
scroll to position [0, 0]
